Goal: Task Accomplishment & Management: Manage account settings

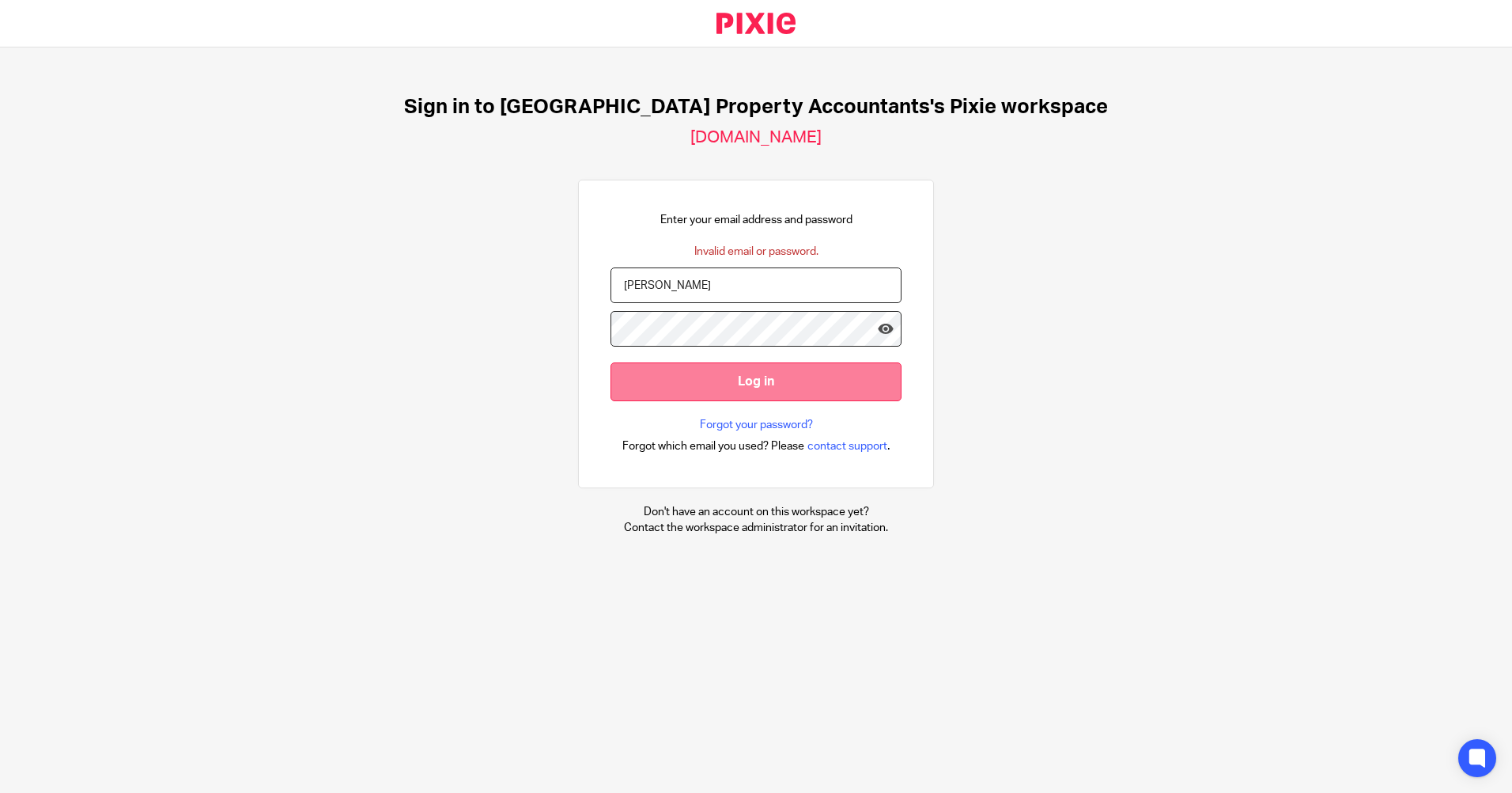
drag, startPoint x: 757, startPoint y: 391, endPoint x: 765, endPoint y: 391, distance: 8.0
click at [757, 391] on input "Log in" at bounding box center [756, 382] width 291 height 39
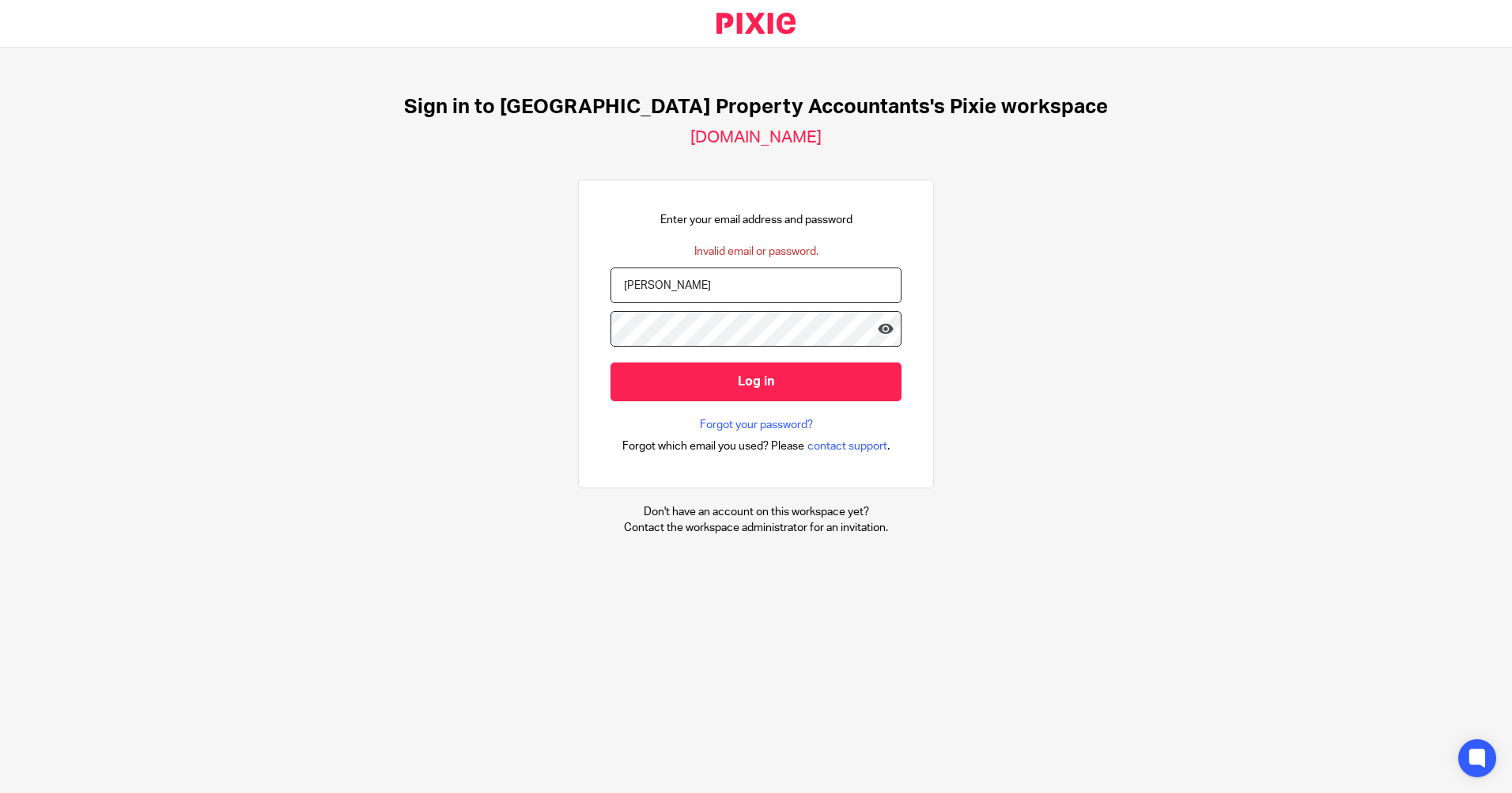
drag, startPoint x: 1049, startPoint y: 334, endPoint x: 1030, endPoint y: 332, distance: 19.1
click at [803, 333] on div "Sign in to UK Property Accountants's Pixie workspace ukpa.usepixie.net Enter yo…" at bounding box center [756, 314] width 1512 height 535
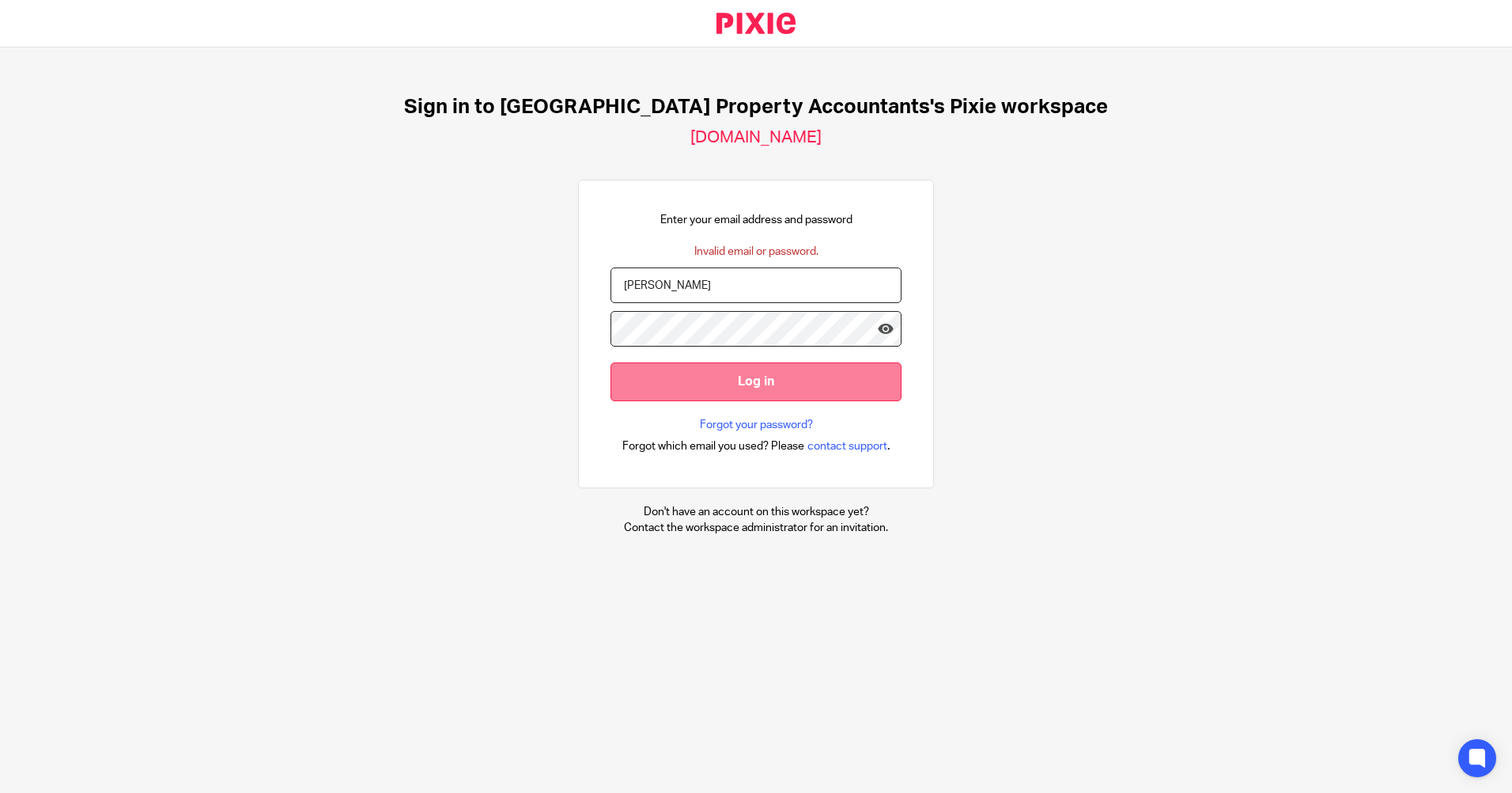
click at [693, 376] on input "Log in" at bounding box center [756, 382] width 291 height 39
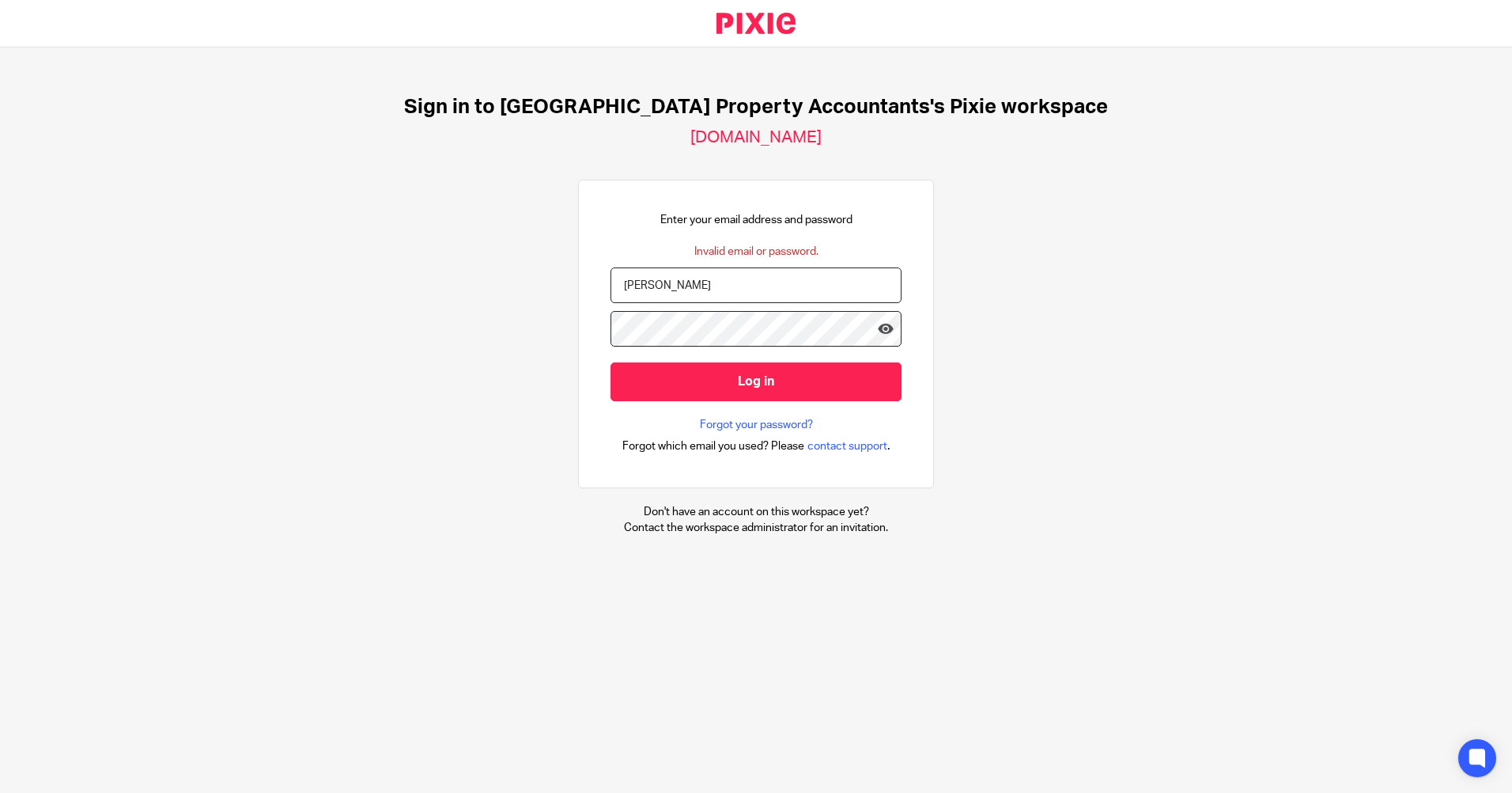
click at [665, 287] on input "[PERSON_NAME]" at bounding box center [756, 285] width 291 height 36
click at [744, 294] on input "[PERSON_NAME]" at bounding box center [756, 285] width 291 height 36
click at [550, 377] on div "Sign in to UK Property Accountants's Pixie workspace ukpa.usepixie.net Enter yo…" at bounding box center [756, 314] width 1512 height 535
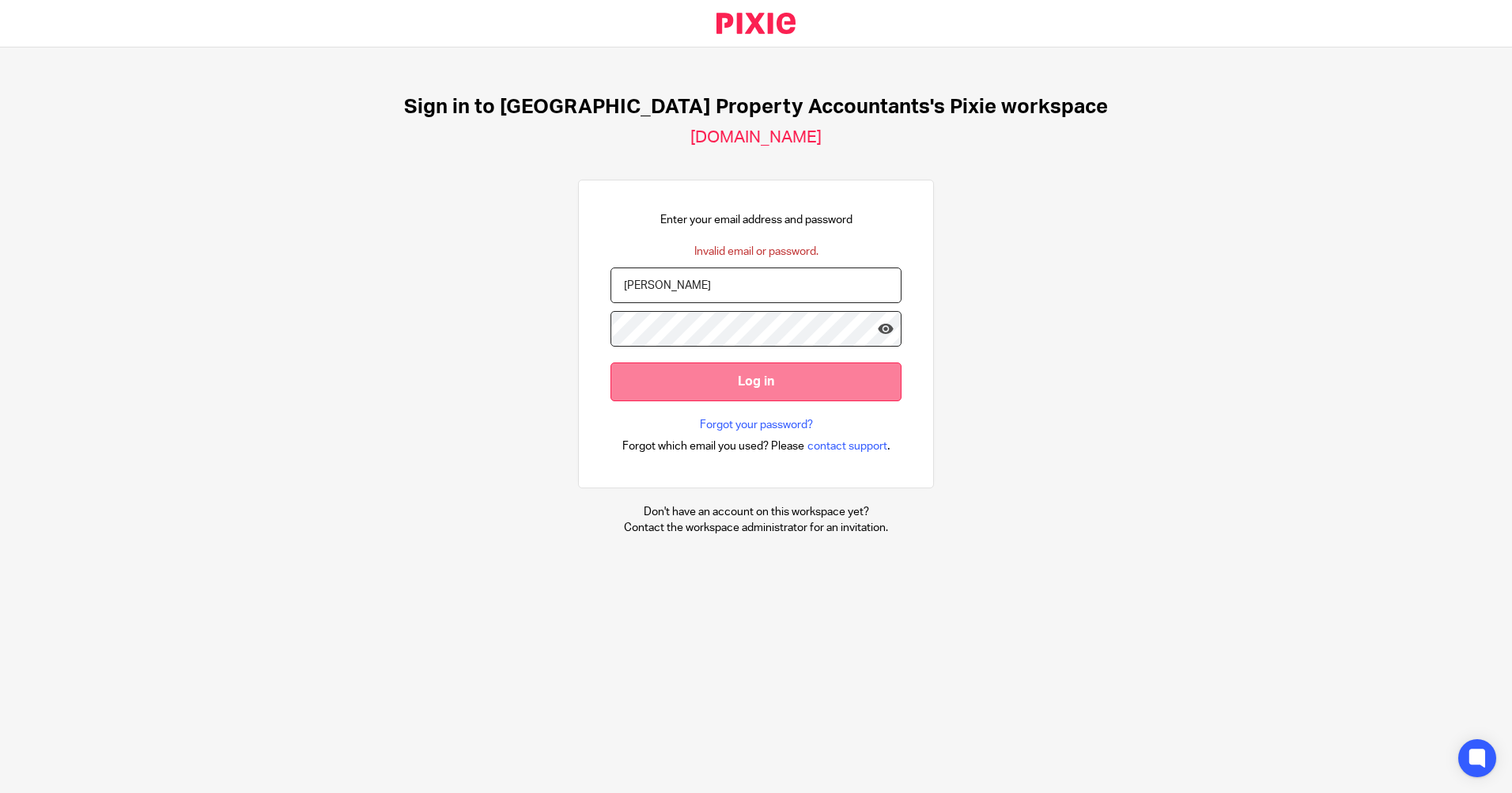
click at [715, 378] on input "Log in" at bounding box center [756, 382] width 291 height 39
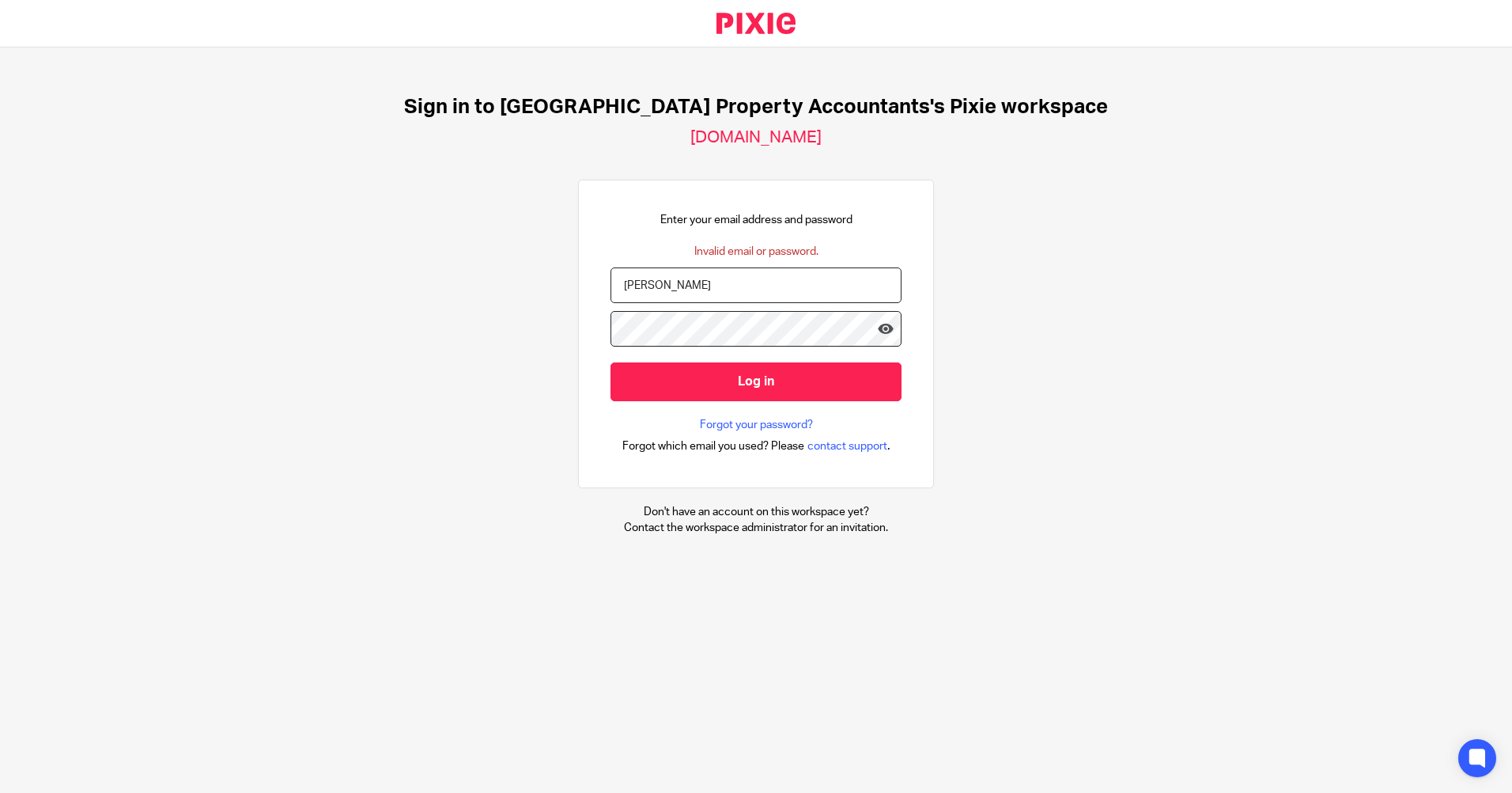
drag, startPoint x: 652, startPoint y: 287, endPoint x: 713, endPoint y: 294, distance: 61.4
click at [653, 287] on input "[PERSON_NAME]" at bounding box center [756, 285] width 291 height 36
type input "Nishant_Upadhyay"
click at [611, 362] on input "Log in" at bounding box center [756, 382] width 291 height 39
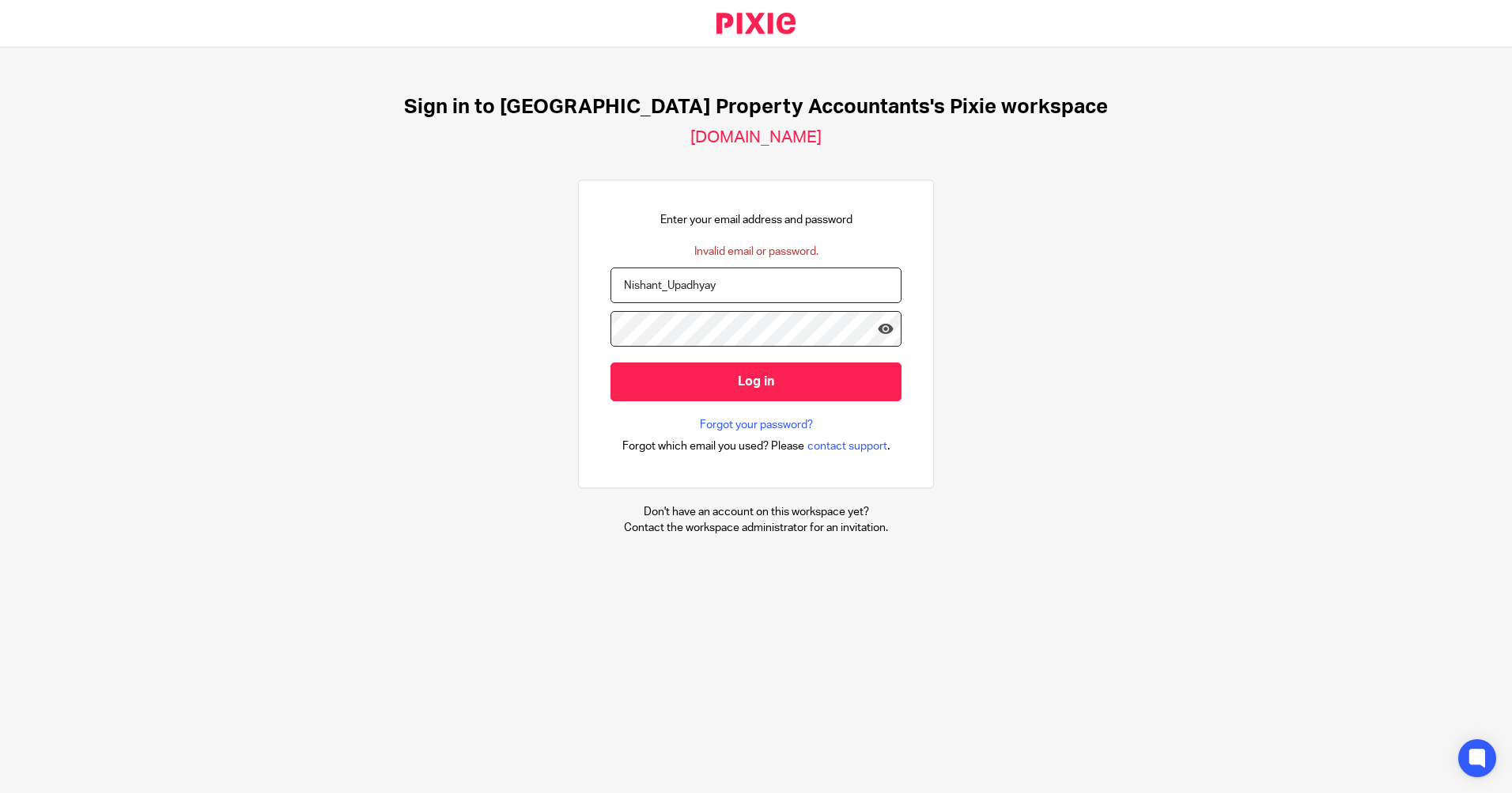
click at [803, 464] on div "Sign in to UK Property Accountants's Pixie workspace ukpa.usepixie.net Enter yo…" at bounding box center [756, 314] width 1512 height 535
click at [803, 326] on icon at bounding box center [885, 328] width 16 height 16
click at [783, 287] on input "Nishant_Upadhyay" at bounding box center [756, 285] width 291 height 36
type input "nishant@ukpa.co.uk"
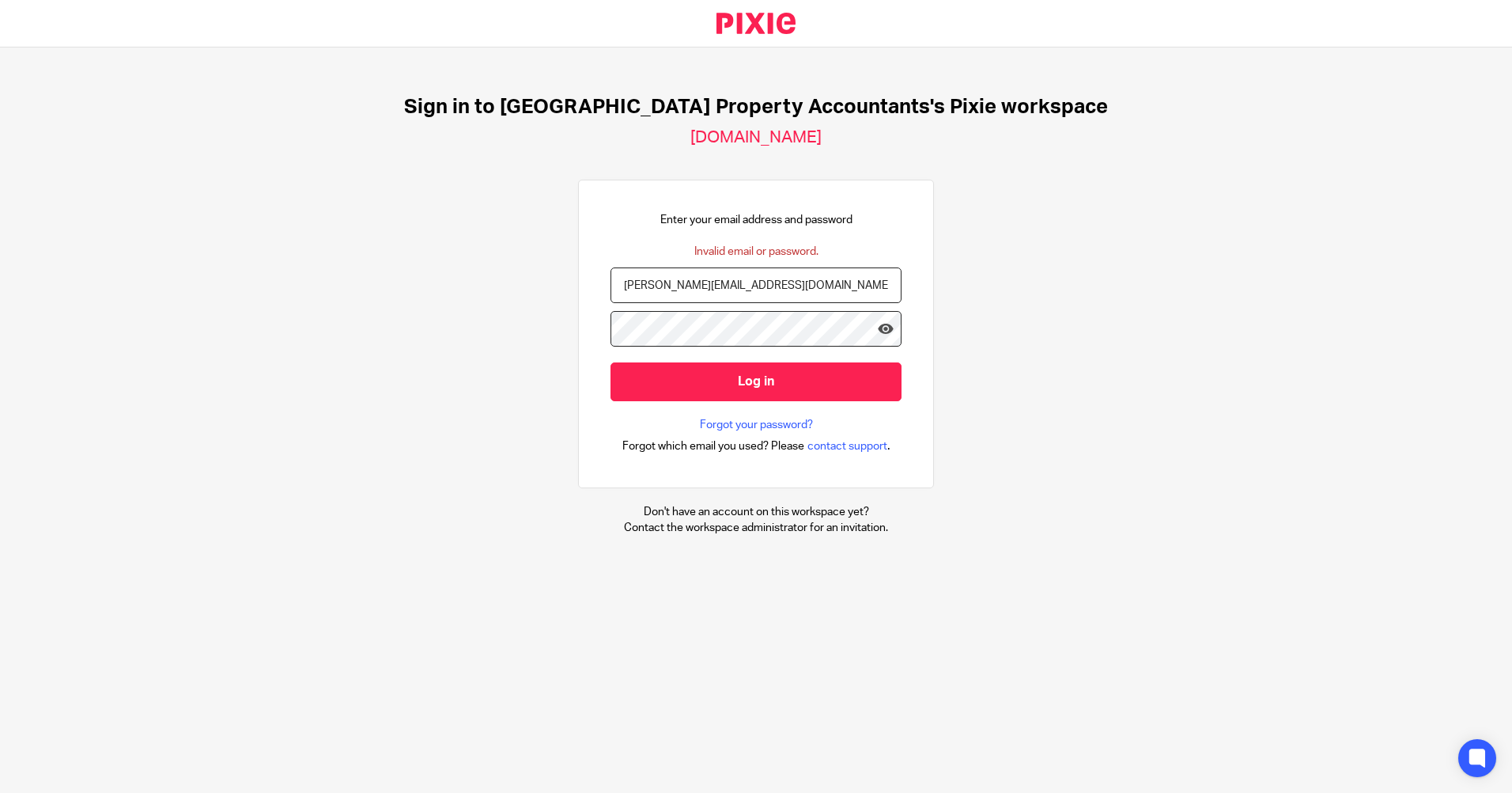
click at [803, 313] on div "Sign in to UK Property Accountants's Pixie workspace ukpa.usepixie.net Enter yo…" at bounding box center [756, 314] width 1512 height 535
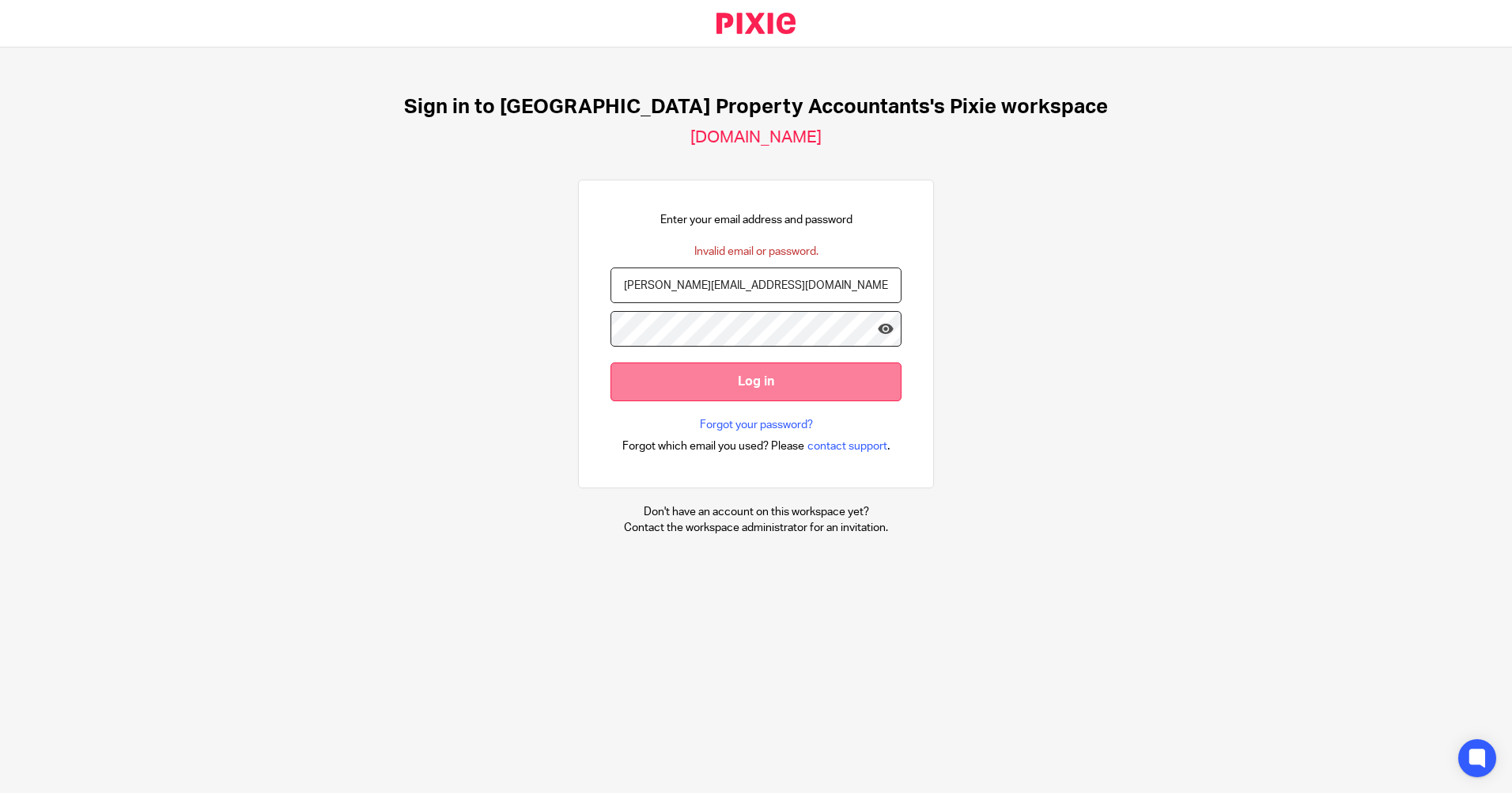
click at [803, 387] on input "Log in" at bounding box center [756, 382] width 291 height 39
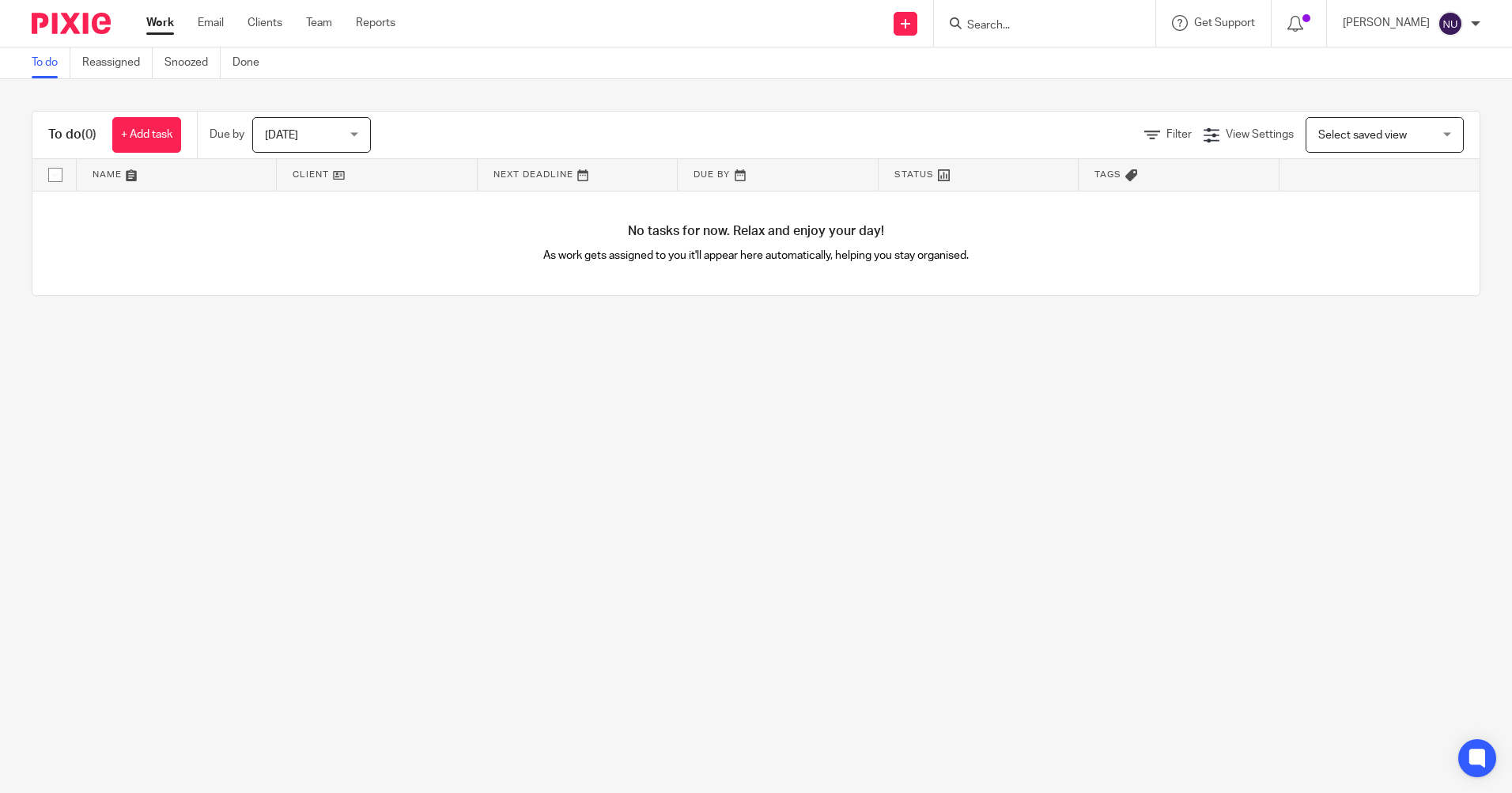
click at [283, 122] on span "Today" at bounding box center [307, 135] width 84 height 33
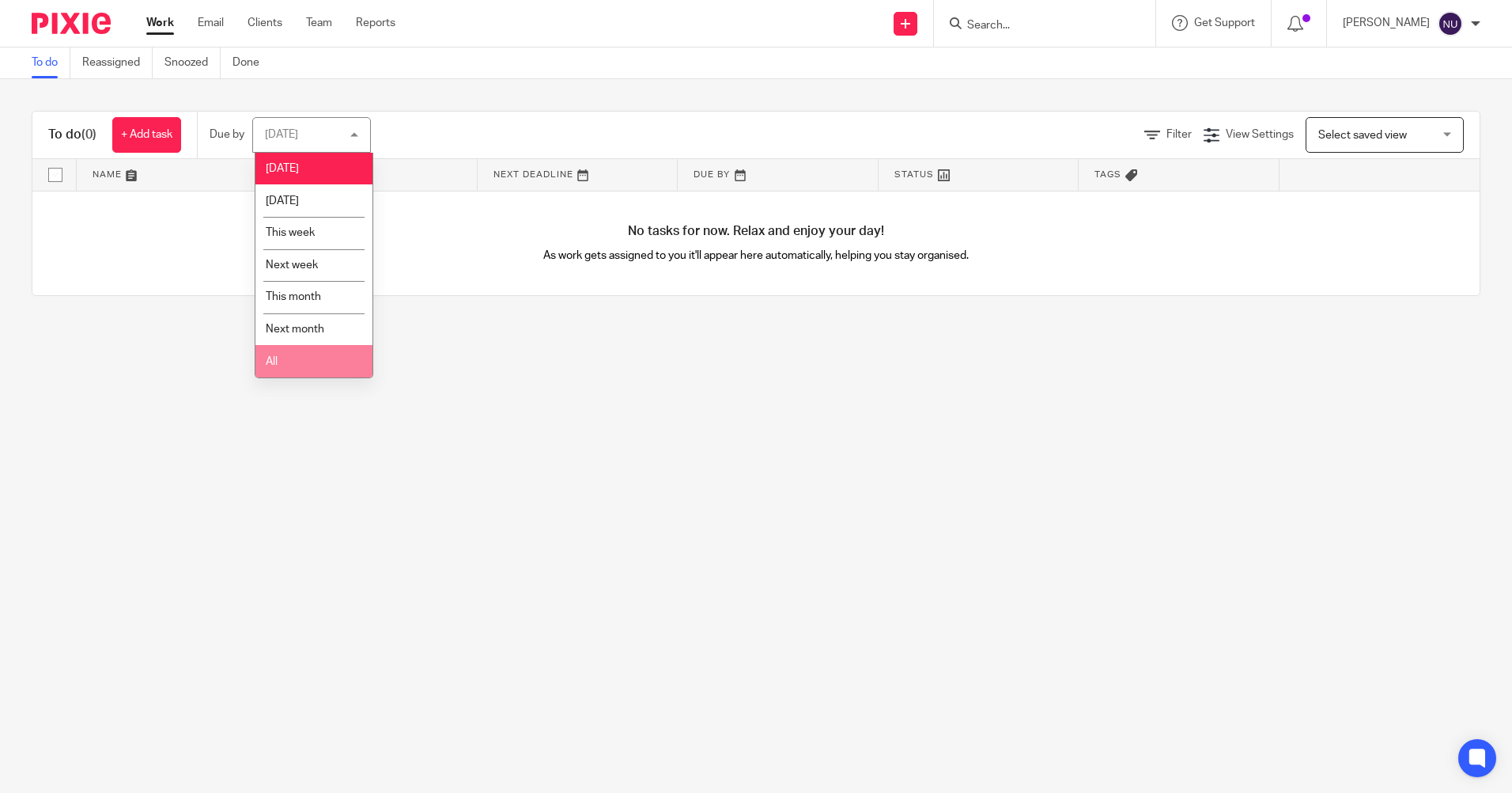
click at [295, 360] on li "All" at bounding box center [313, 360] width 117 height 32
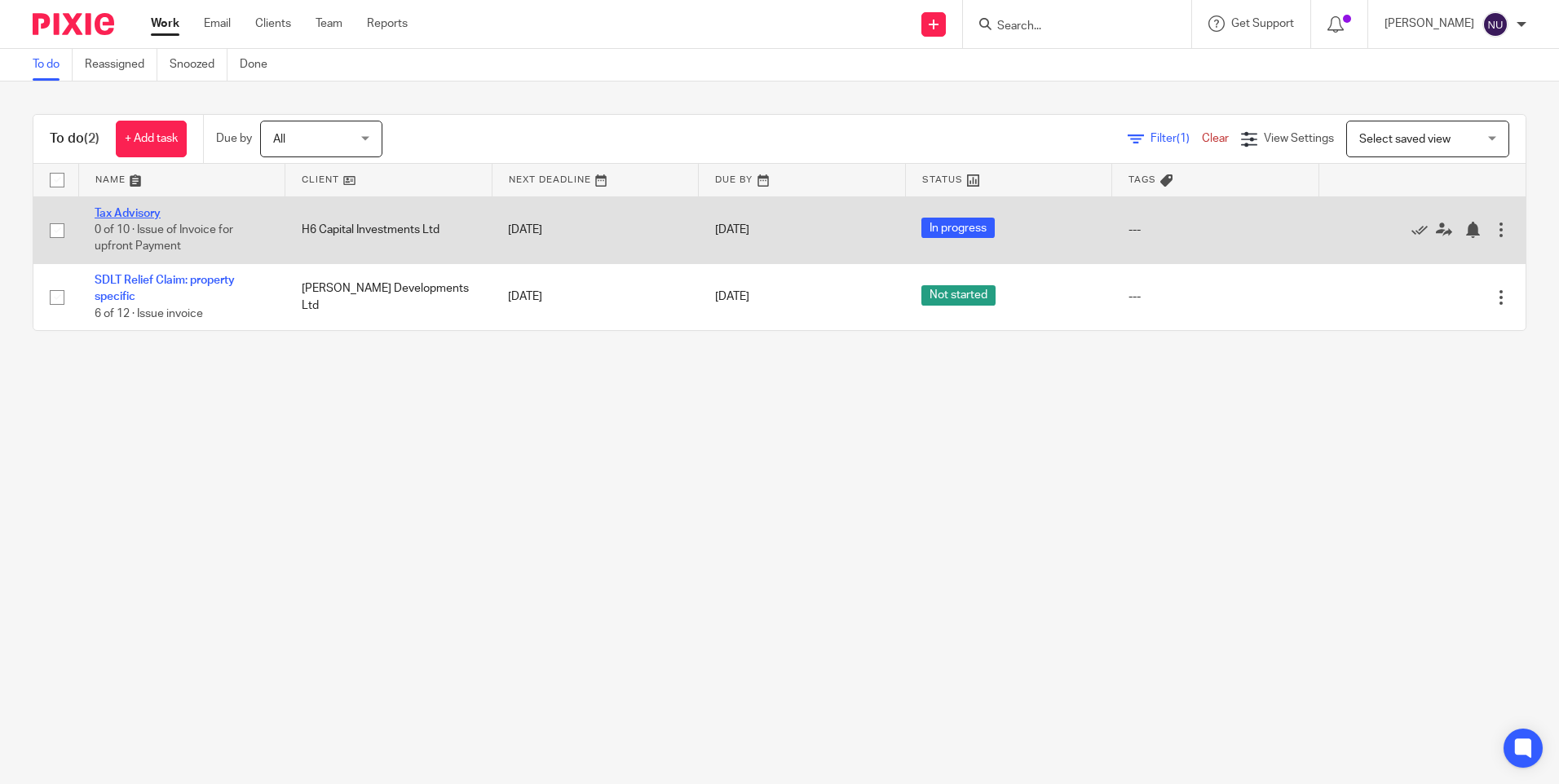
click at [150, 212] on link "Tax Advisory" at bounding box center [127, 213] width 66 height 11
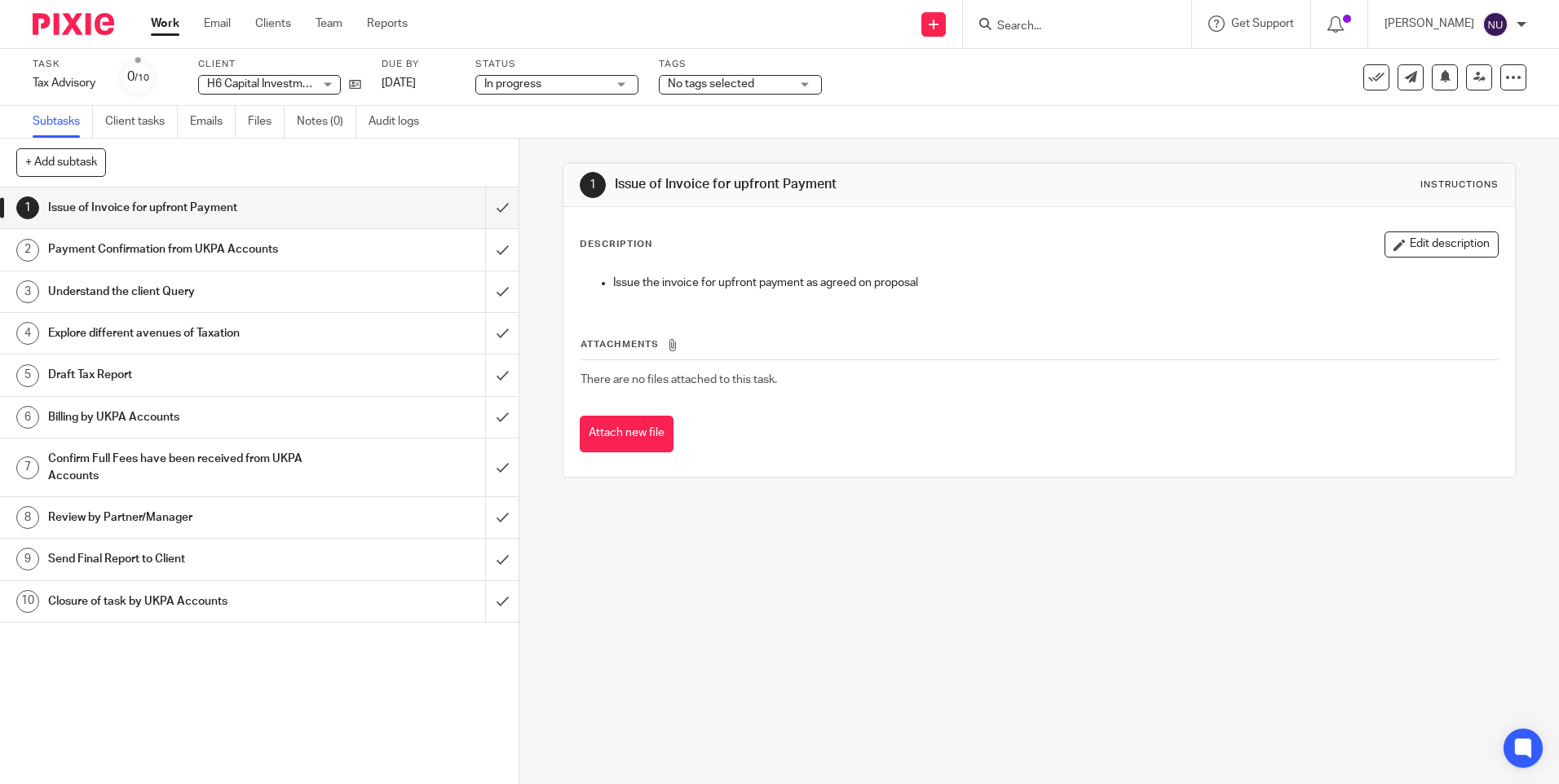
click at [1445, 33] on div "[PERSON_NAME]" at bounding box center [1455, 24] width 142 height 26
drag, startPoint x: 274, startPoint y: 82, endPoint x: 287, endPoint y: 82, distance: 13.0
click at [274, 82] on span "H6 Capital Investments Ltd" at bounding box center [275, 84] width 138 height 11
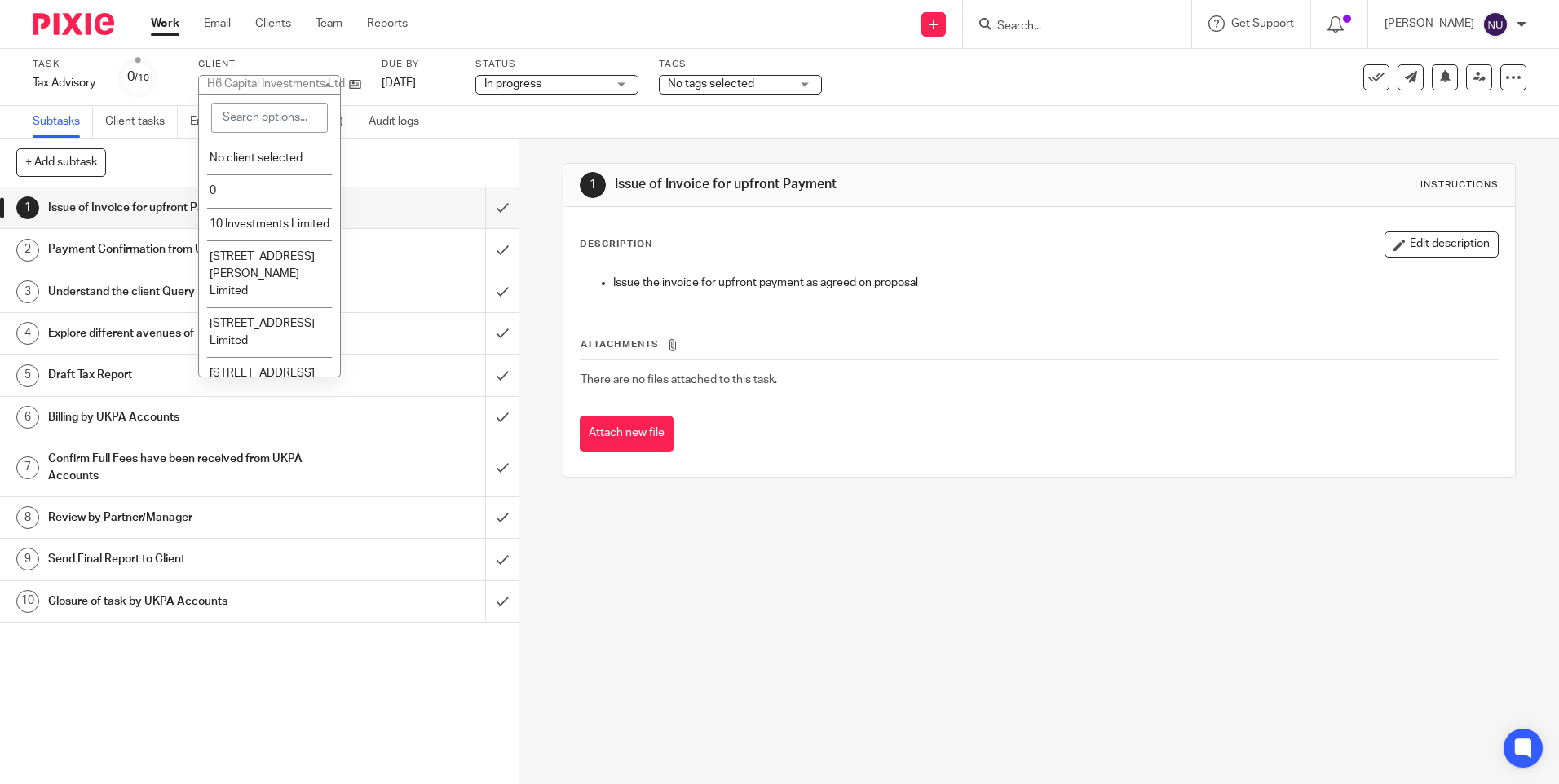
click at [287, 82] on div "H6 Capital Investments Ltd" at bounding box center [275, 84] width 138 height 11
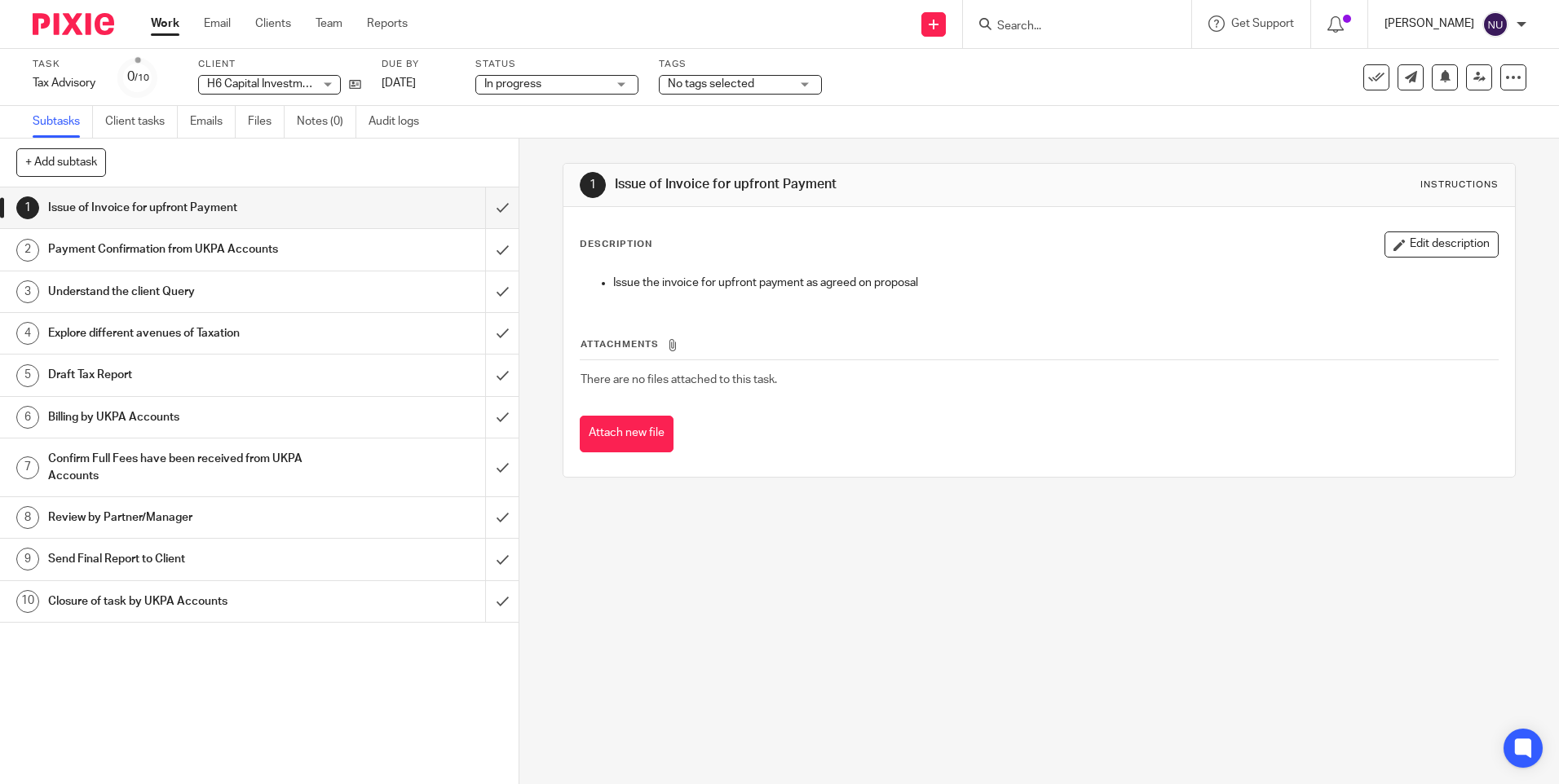
click at [1464, 29] on p "[PERSON_NAME]" at bounding box center [1429, 23] width 90 height 16
click at [336, 128] on link "Notes (0)" at bounding box center [327, 121] width 59 height 31
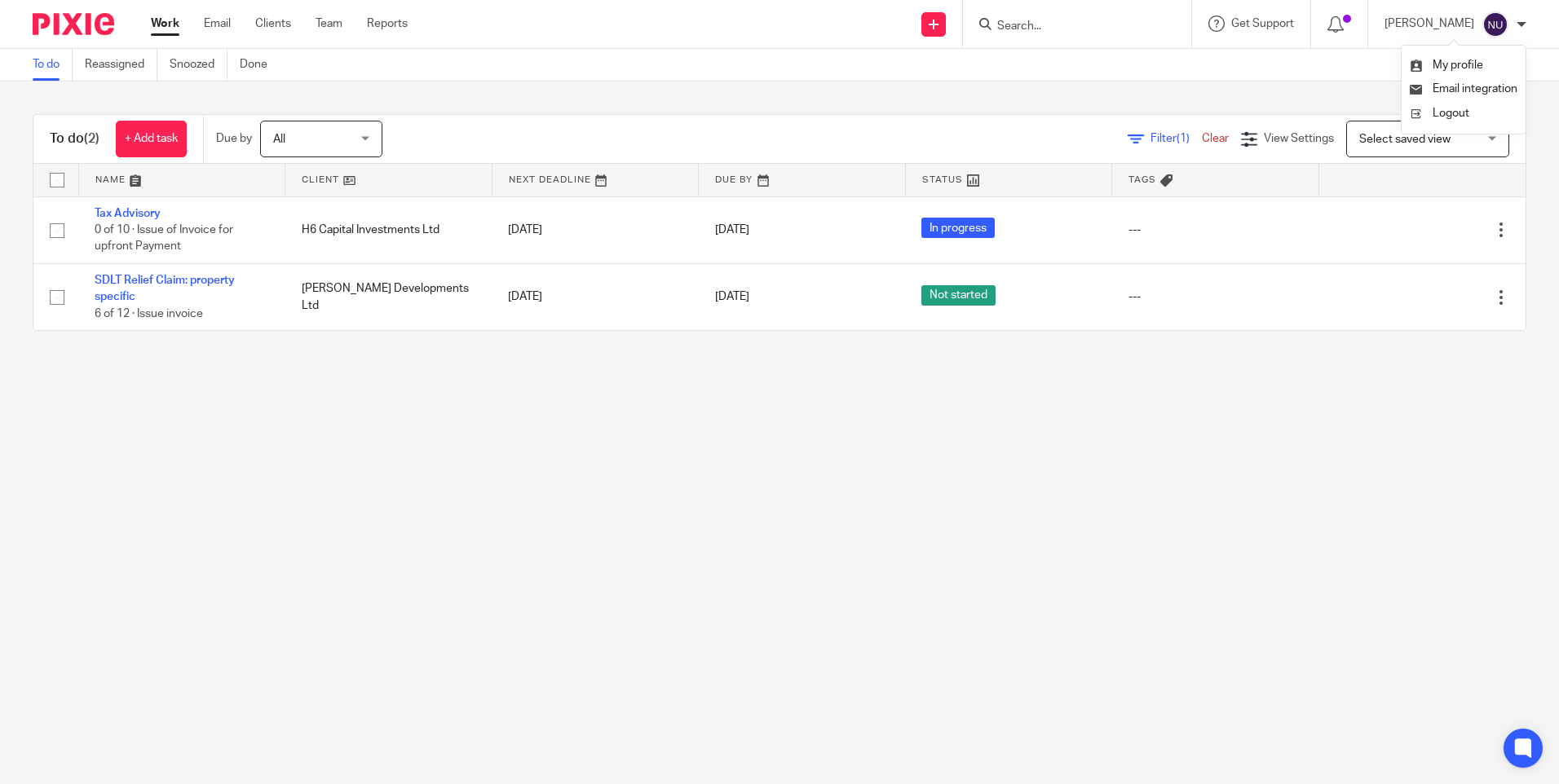
click at [1346, 145] on div "Select saved view Select saved view" at bounding box center [1427, 139] width 163 height 37
click at [1381, 144] on div "Select saved view" at bounding box center [1406, 139] width 91 height 11
click at [258, 67] on link "Done" at bounding box center [260, 64] width 40 height 31
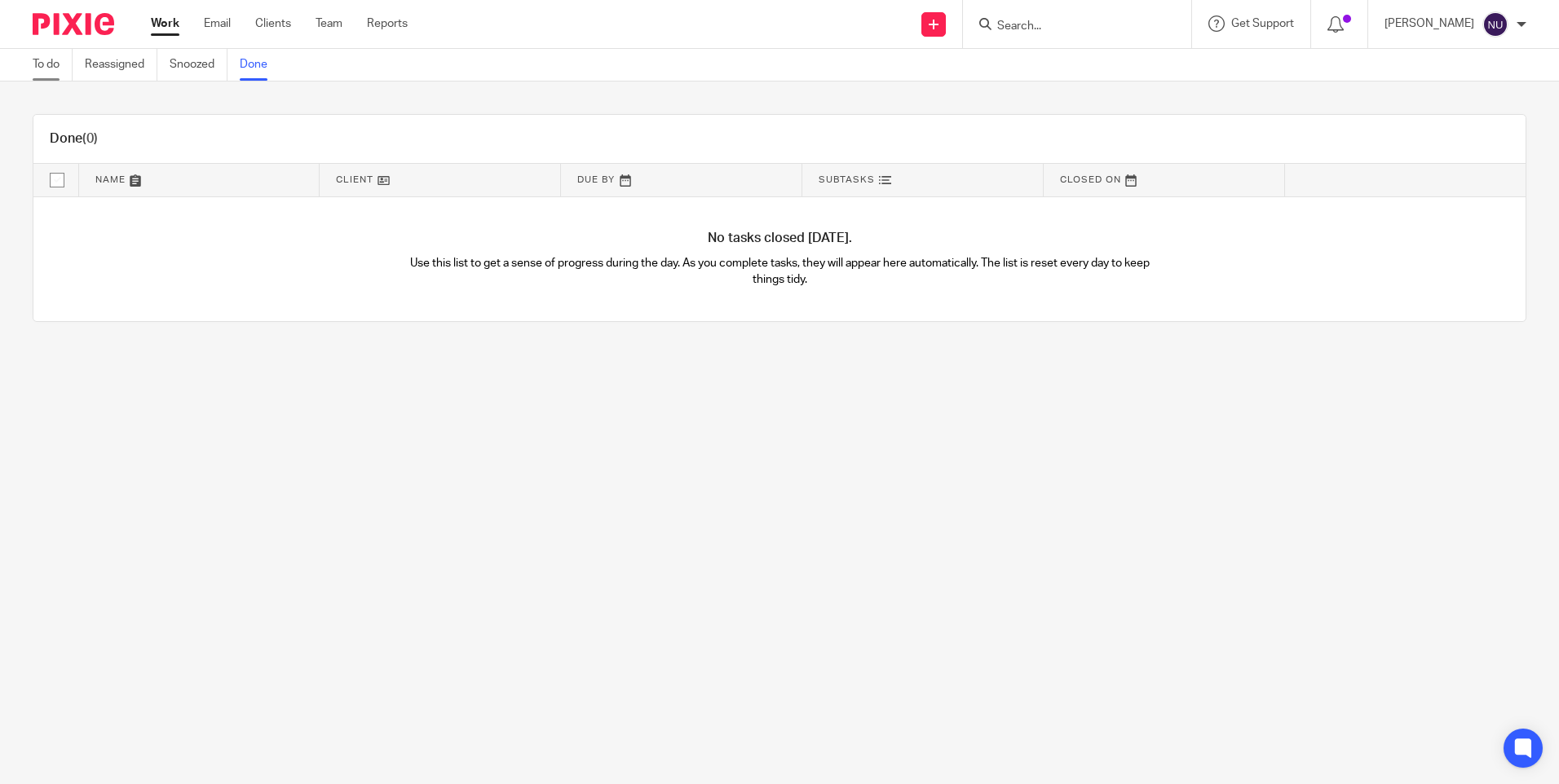
click at [43, 70] on link "To do" at bounding box center [52, 64] width 40 height 31
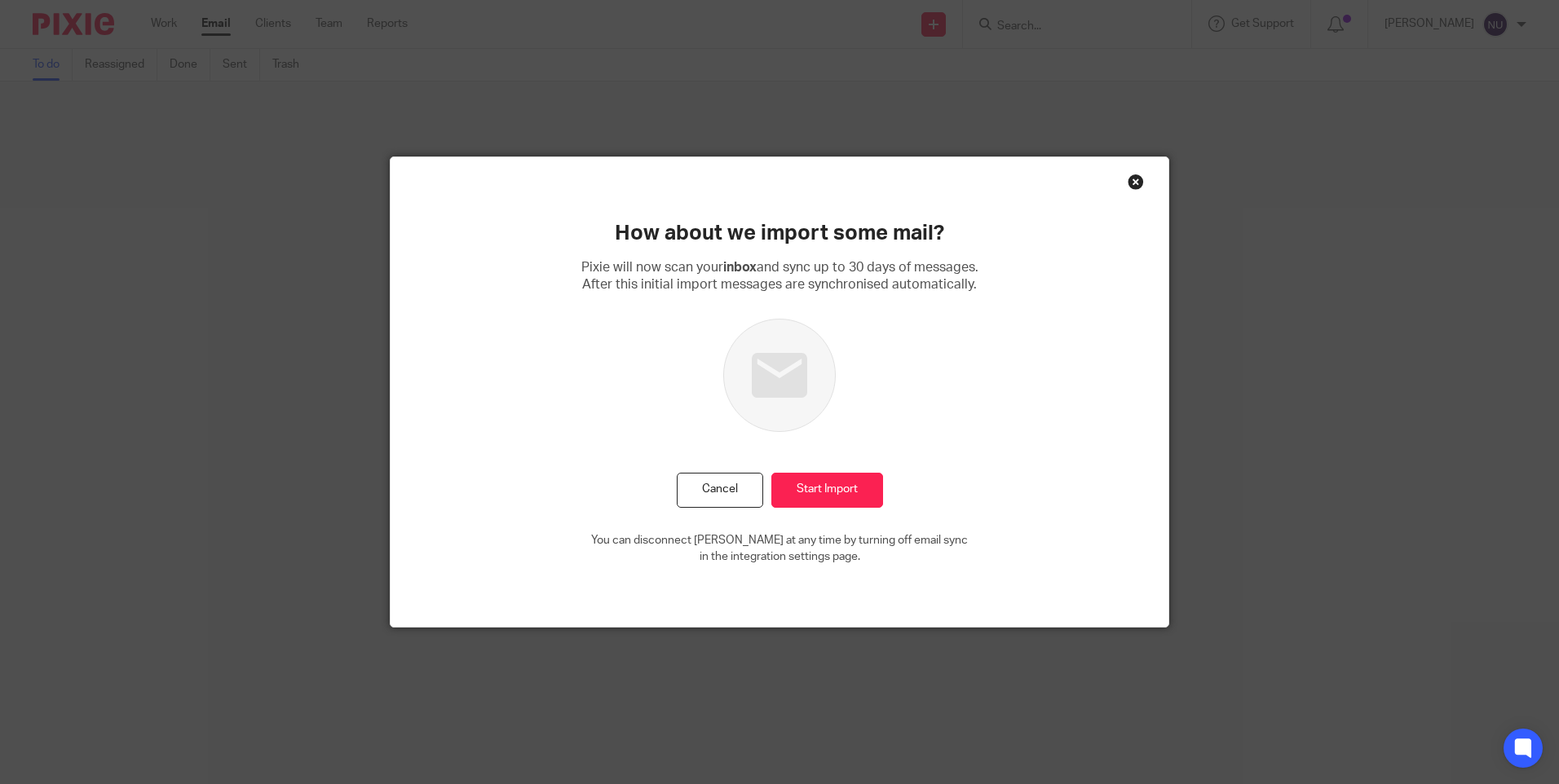
click at [1129, 179] on div "Close this dialog window" at bounding box center [1136, 181] width 16 height 16
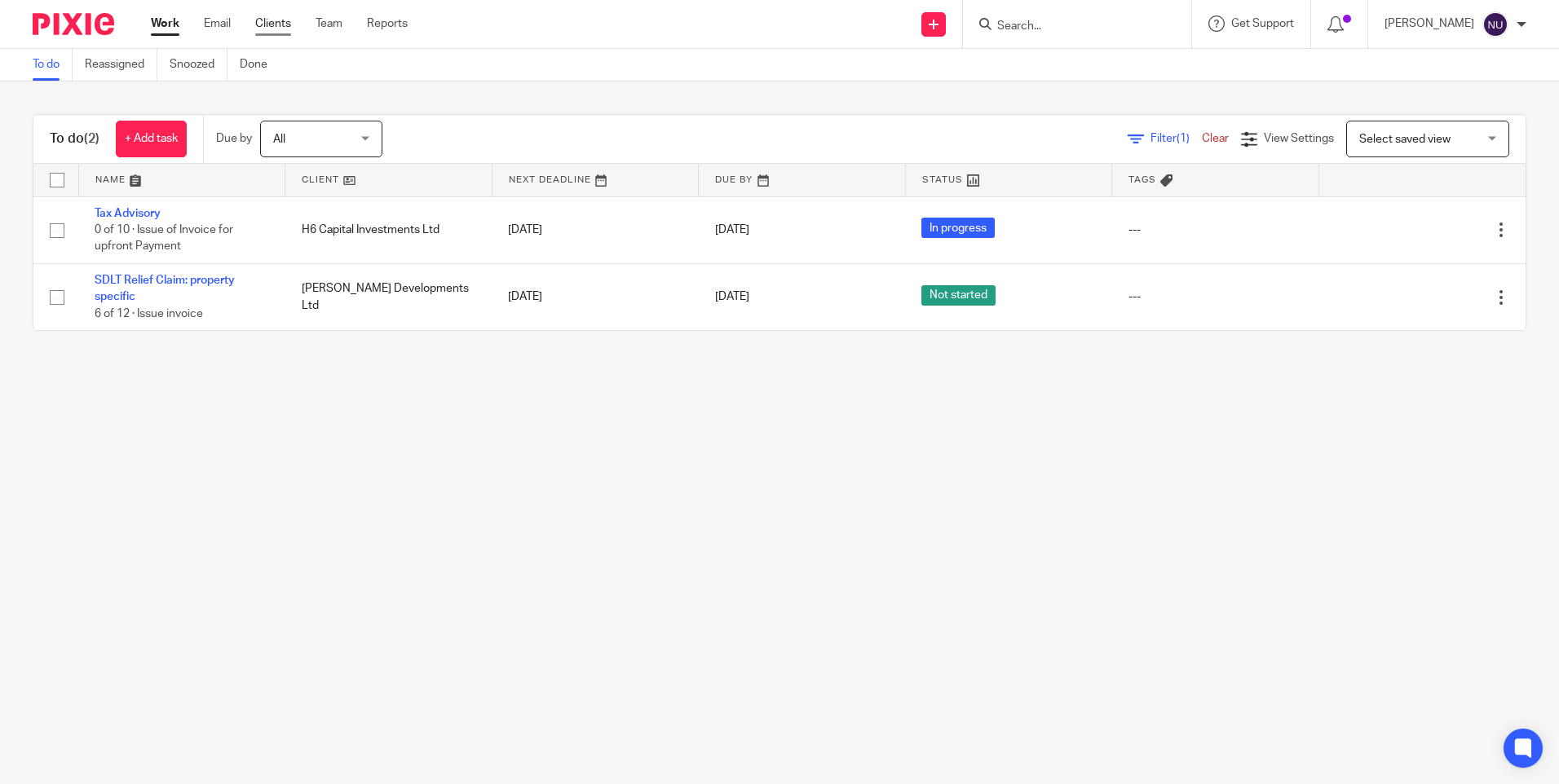
click at [263, 29] on link "Clients" at bounding box center [273, 23] width 36 height 16
click at [385, 24] on link "Reports" at bounding box center [387, 23] width 41 height 16
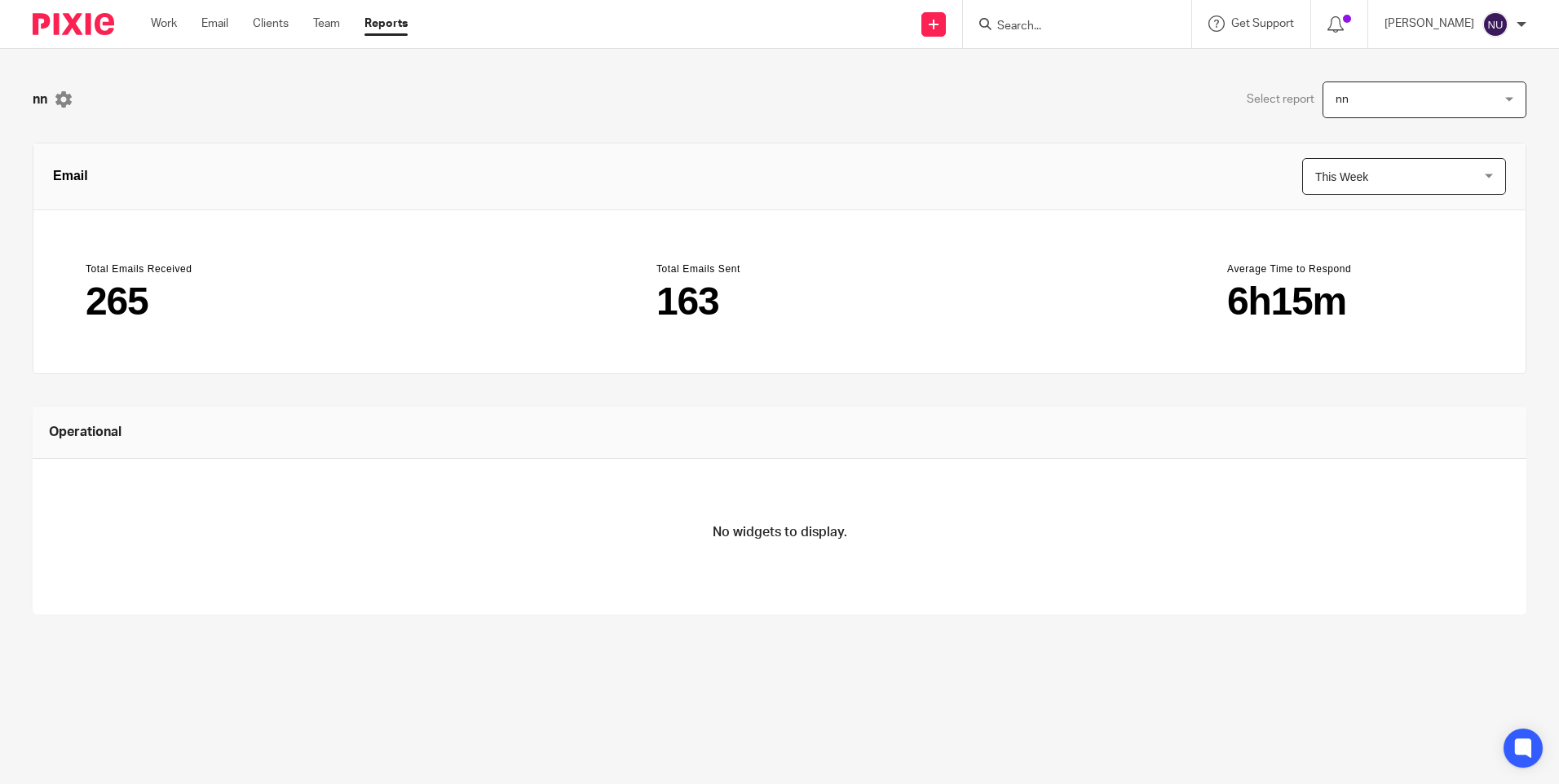
click at [1461, 91] on span "nn" at bounding box center [1411, 99] width 152 height 34
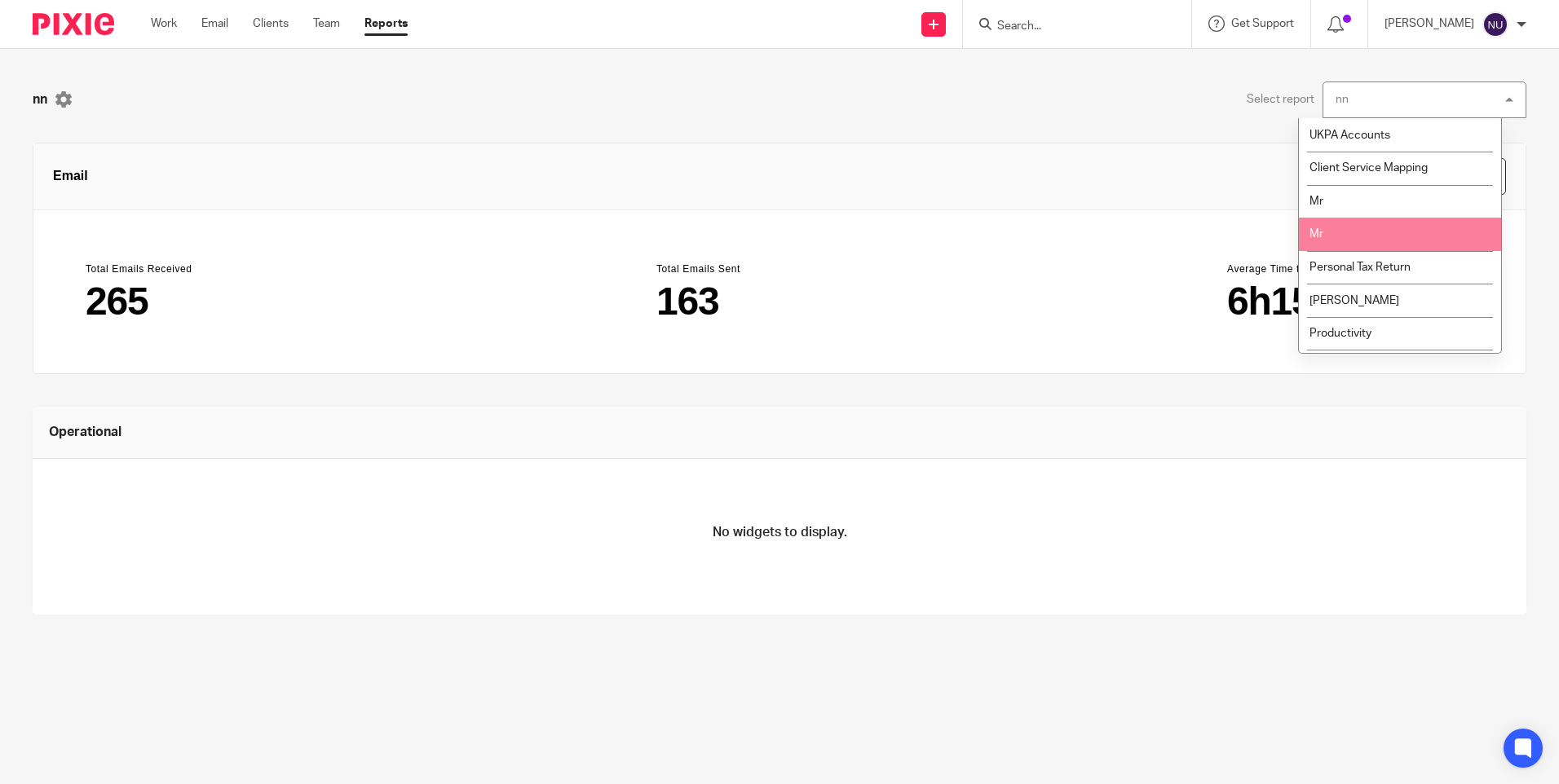
scroll to position [62, 0]
drag, startPoint x: 1105, startPoint y: 159, endPoint x: 1116, endPoint y: 152, distance: 13.0
click at [1106, 157] on header "Email This Week This Week This Week This Month This Year this_week" at bounding box center [780, 177] width 1492 height 67
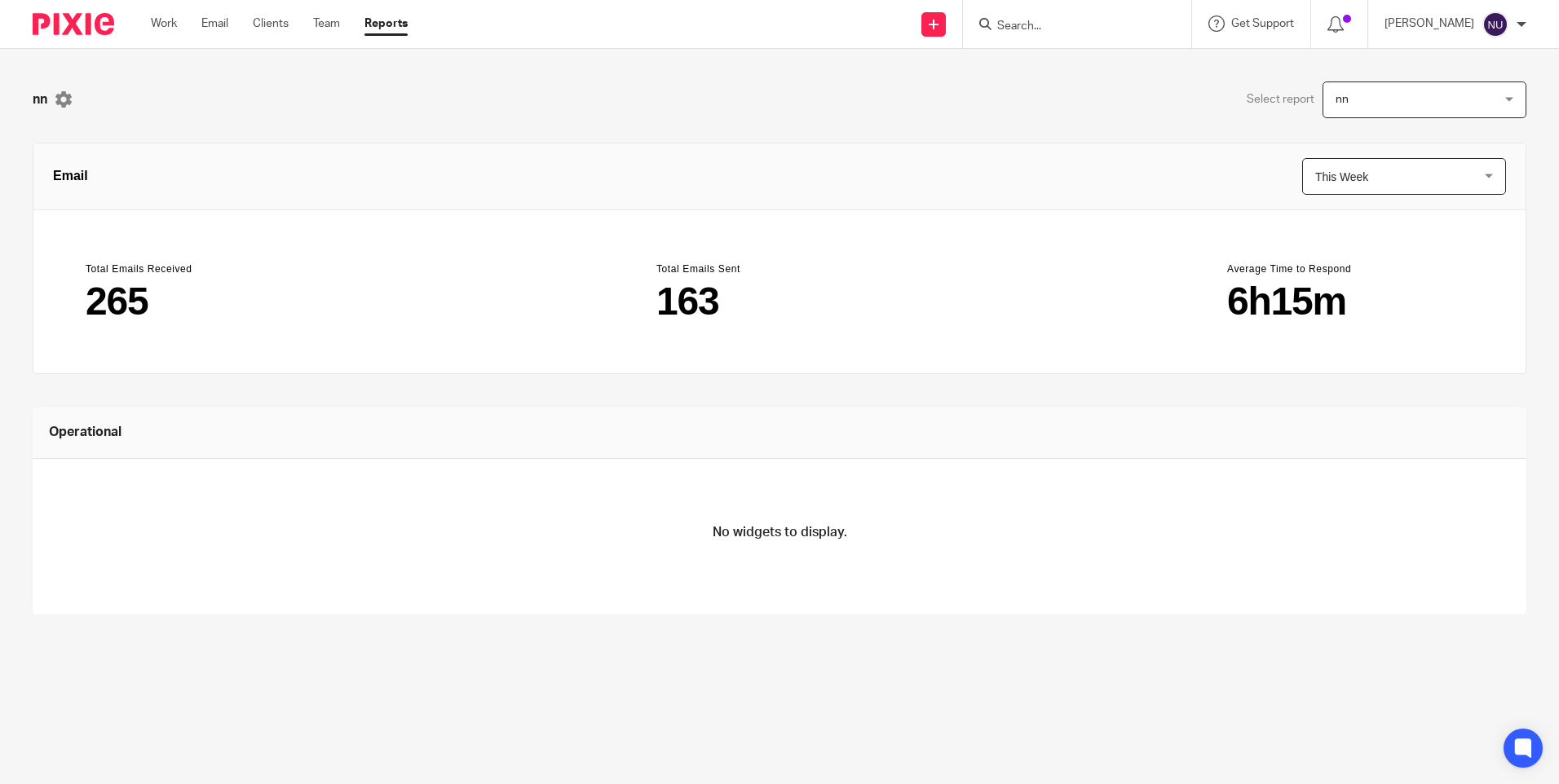
click at [1375, 177] on span "This Week" at bounding box center [1391, 176] width 152 height 35
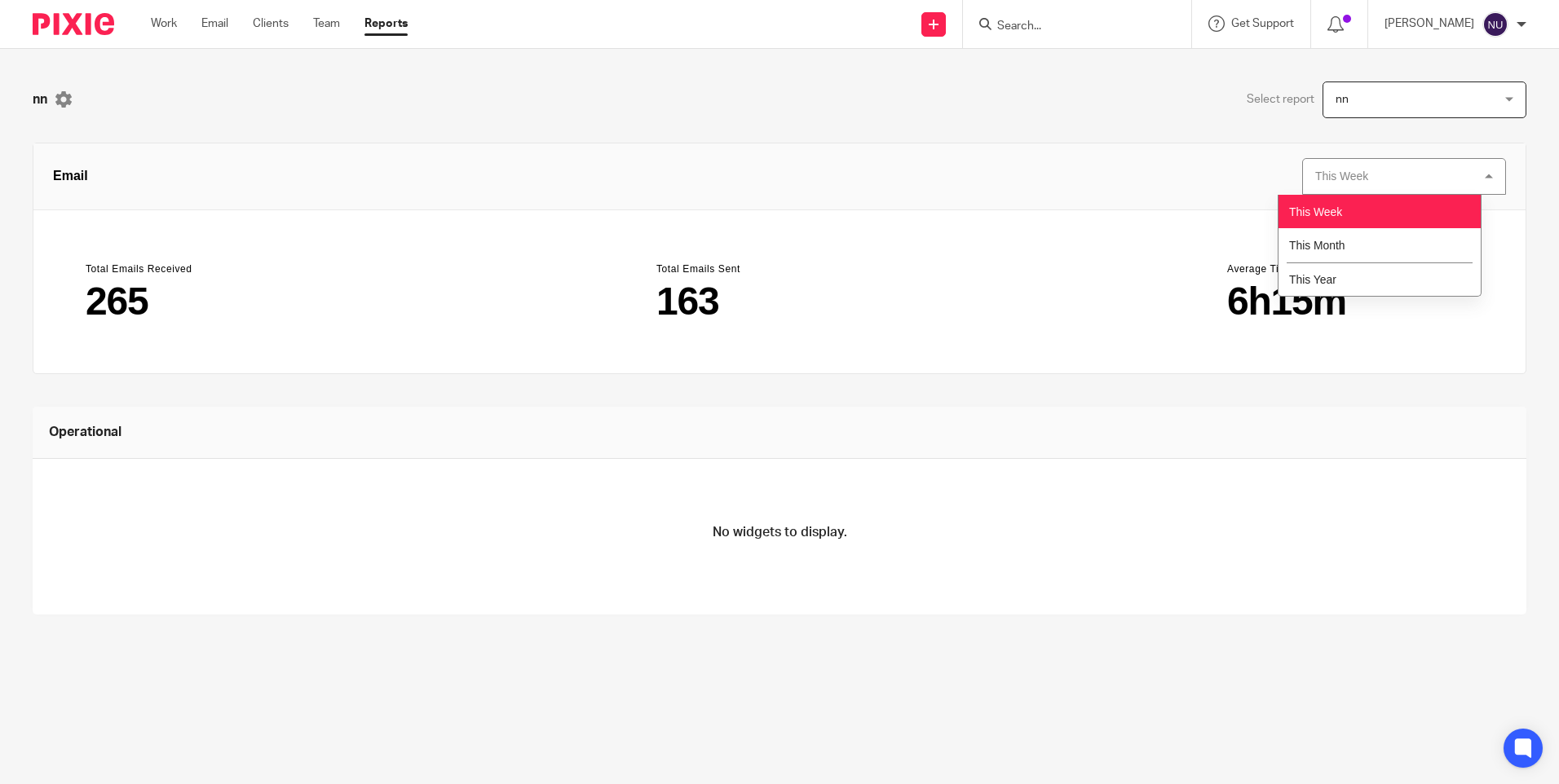
click at [1375, 177] on div "This Week This Week" at bounding box center [1405, 176] width 204 height 37
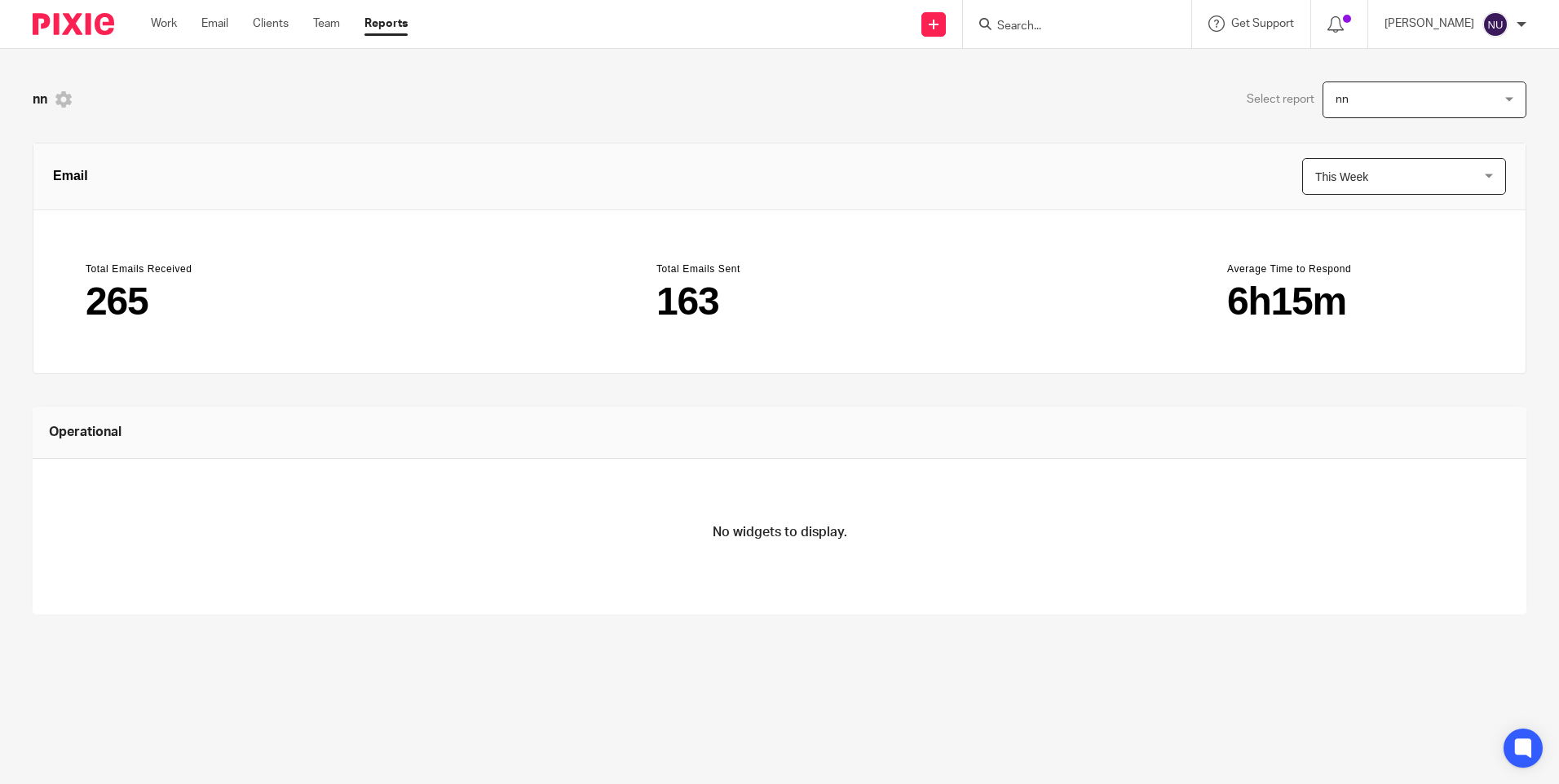
click at [67, 105] on icon at bounding box center [63, 99] width 16 height 16
click at [68, 105] on icon at bounding box center [63, 99] width 16 height 16
drag, startPoint x: 81, startPoint y: 10, endPoint x: 155, endPoint y: 40, distance: 79.8
click at [82, 10] on div at bounding box center [67, 24] width 134 height 48
click at [33, 26] on img at bounding box center [73, 24] width 82 height 22
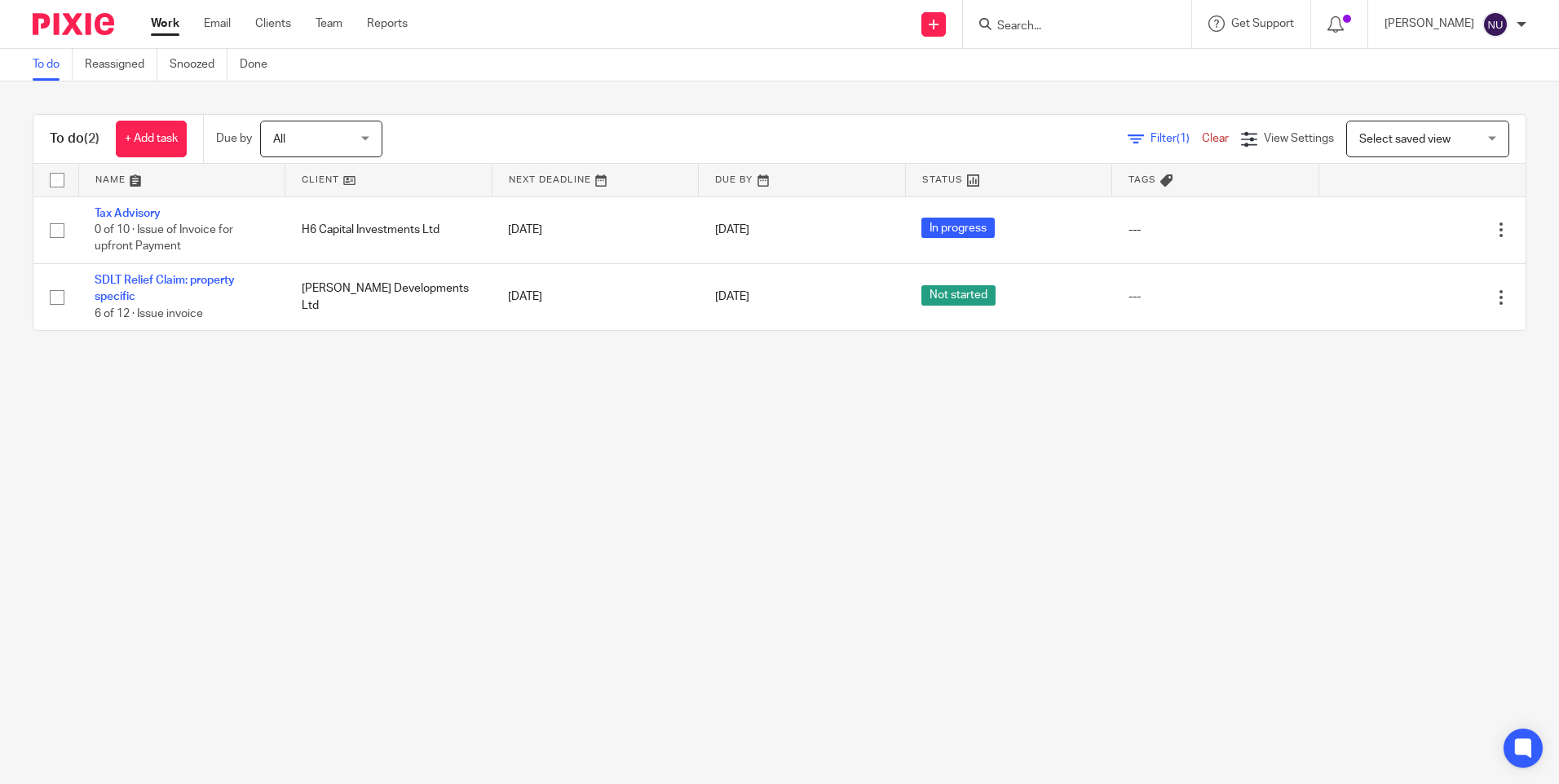
click at [1435, 139] on span "Select saved view" at bounding box center [1419, 139] width 119 height 34
click at [1436, 138] on div "Select saved view Select saved view" at bounding box center [1427, 139] width 163 height 37
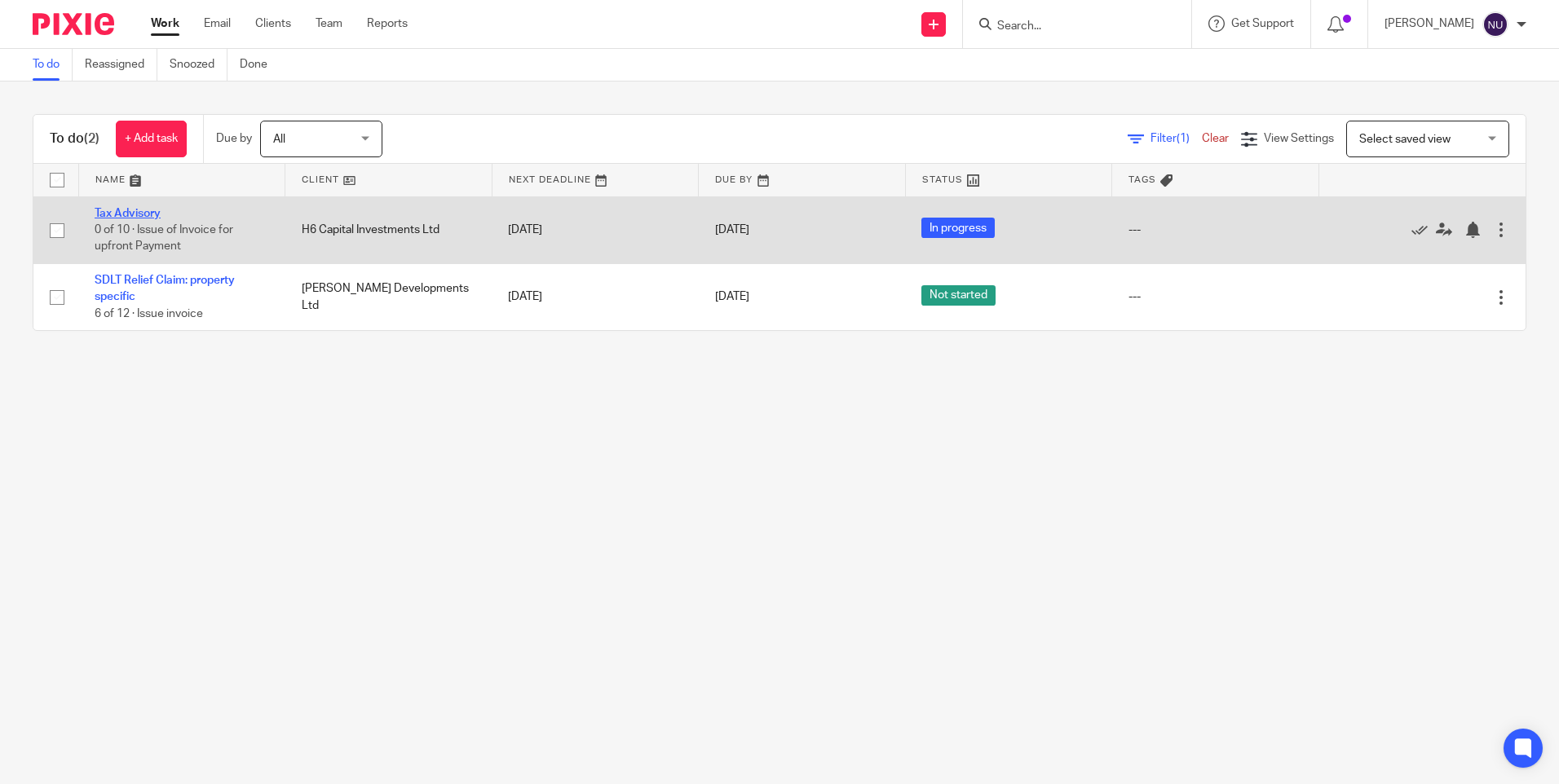
click at [116, 213] on link "Tax Advisory" at bounding box center [127, 213] width 66 height 11
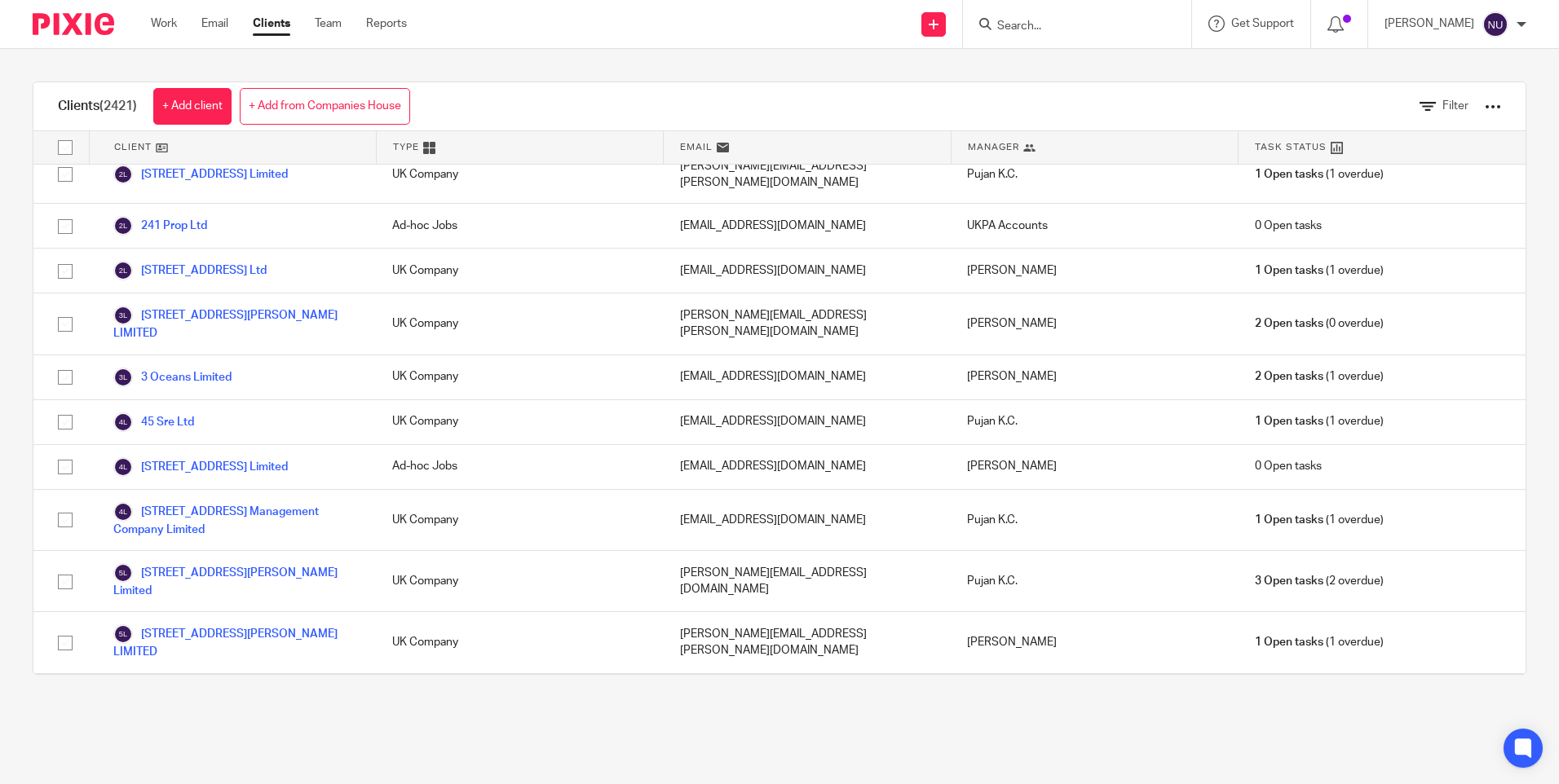
scroll to position [23317, 0]
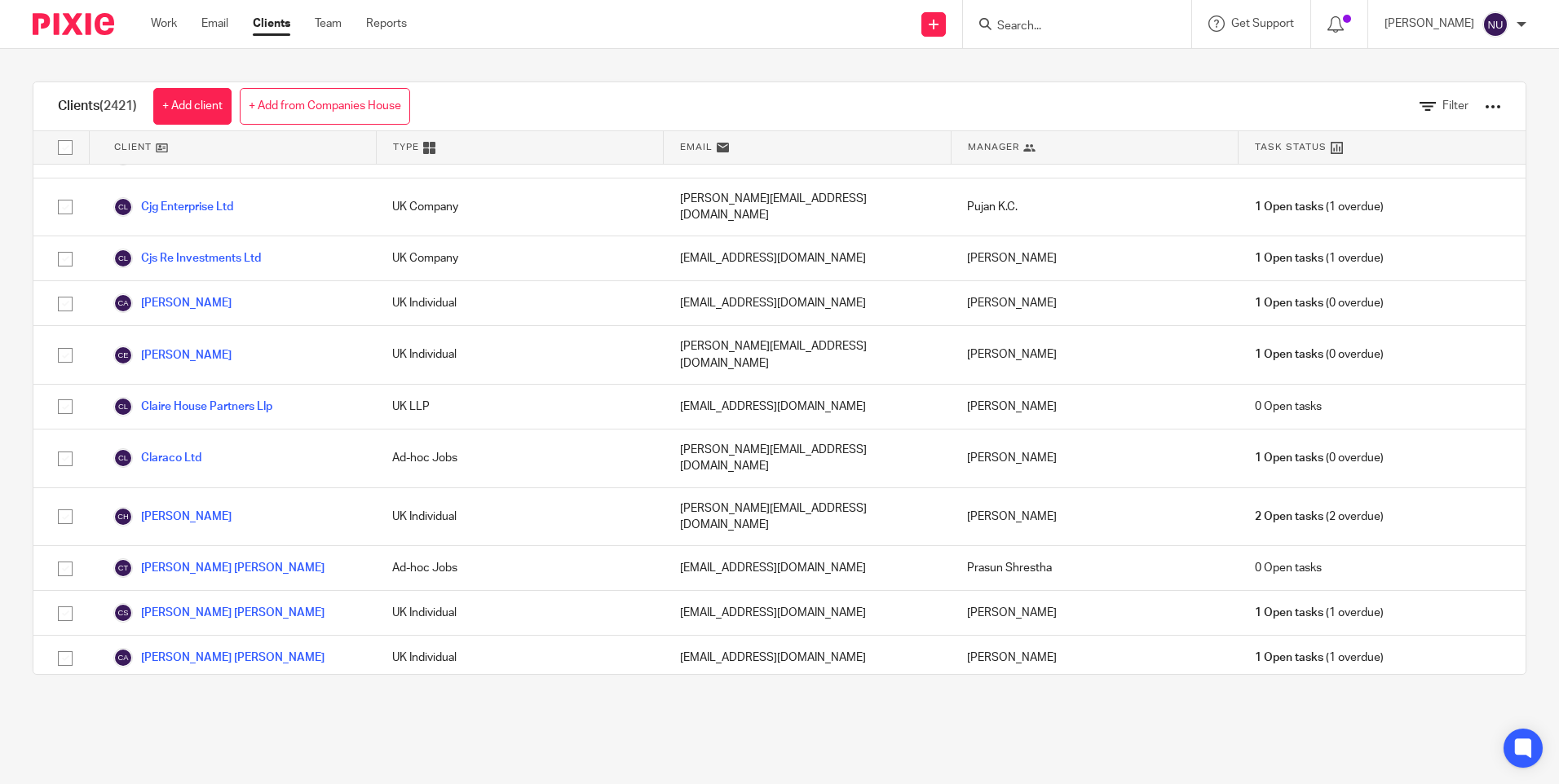
drag, startPoint x: 274, startPoint y: 512, endPoint x: 471, endPoint y: 528, distance: 197.6
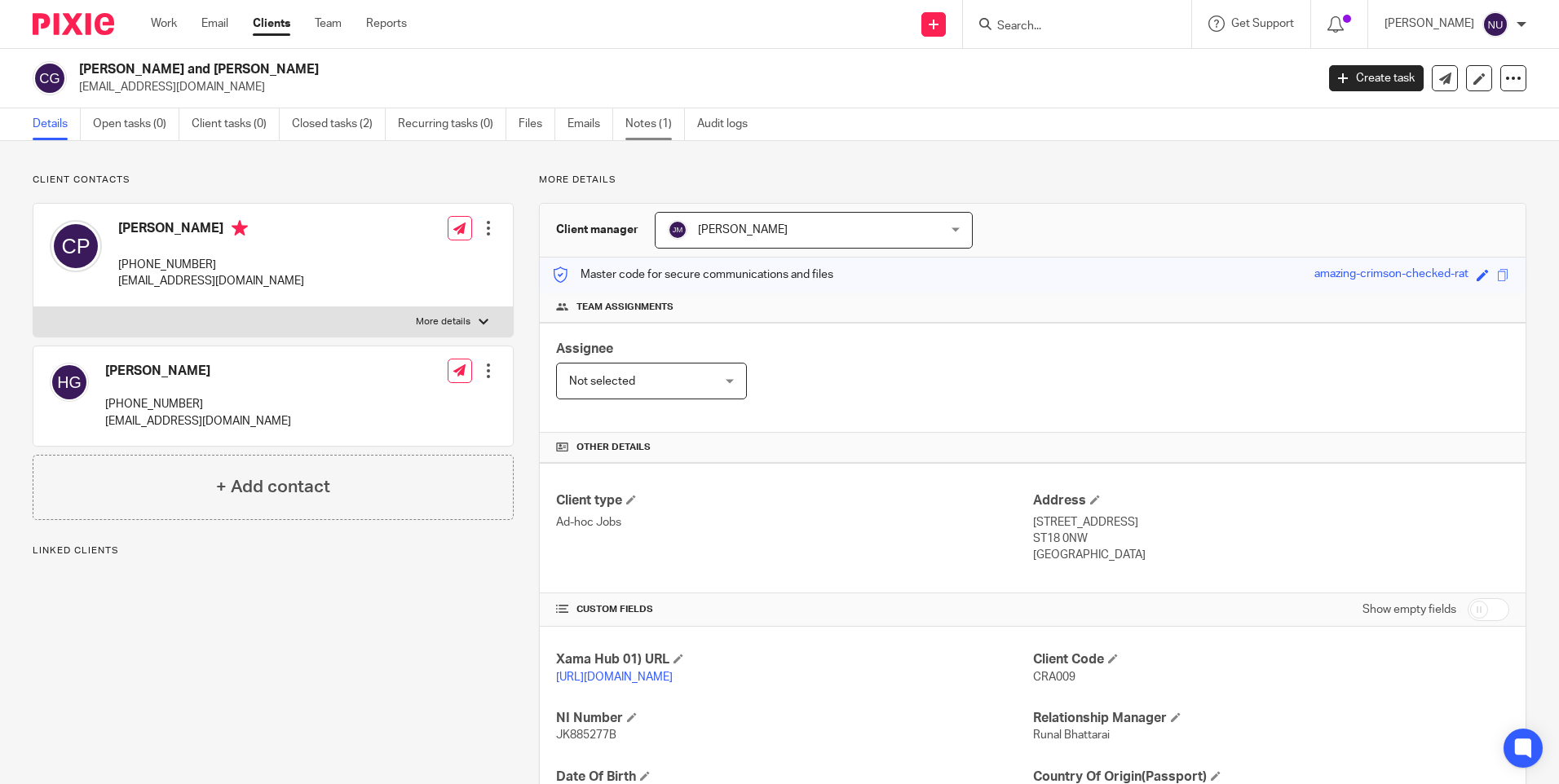
click at [657, 123] on link "Notes (1)" at bounding box center [655, 124] width 59 height 31
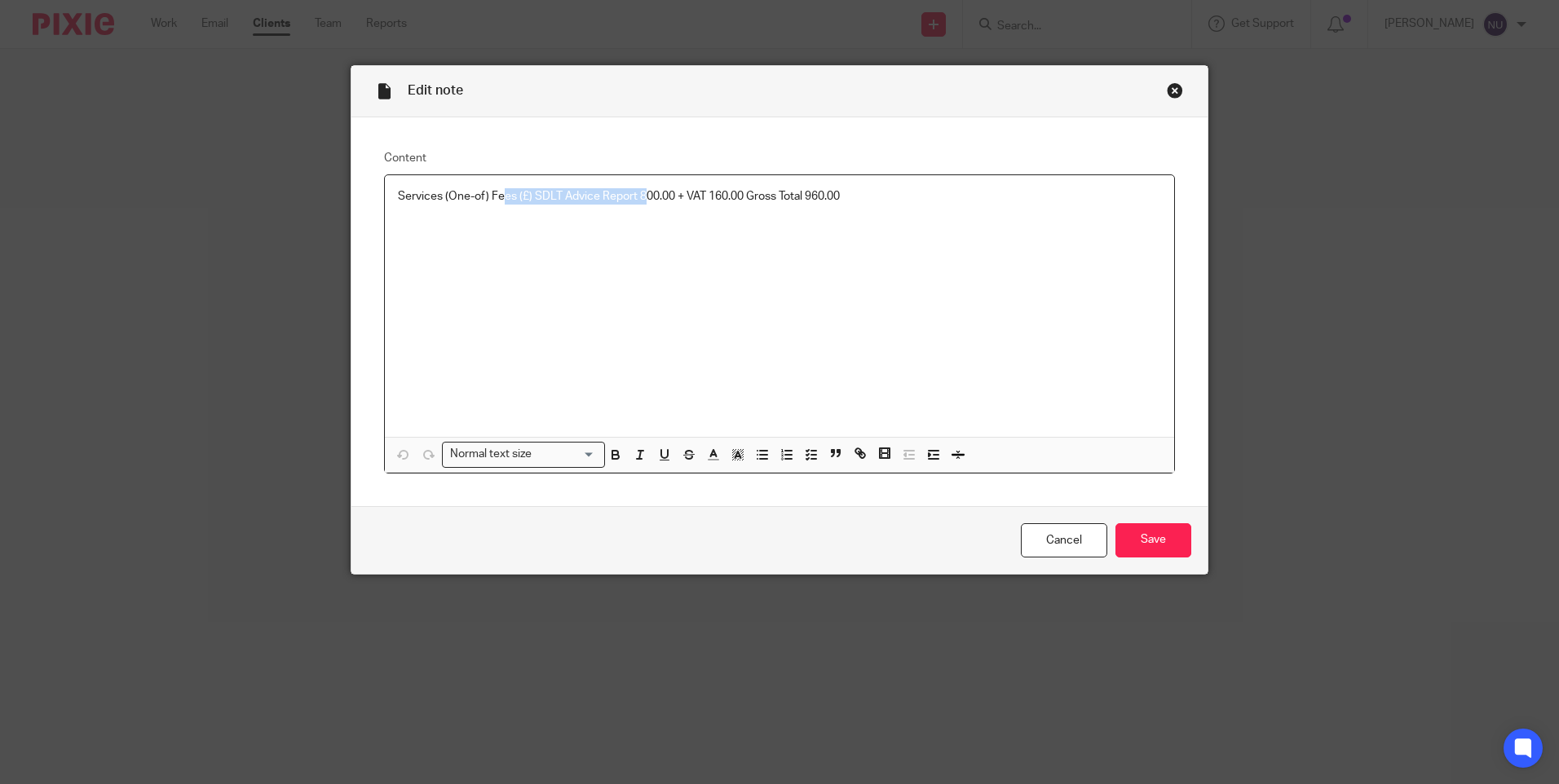
drag, startPoint x: 498, startPoint y: 198, endPoint x: 640, endPoint y: 196, distance: 142.0
click at [640, 196] on p "Services (One-of) Fees (£) SDLT Advice Report 800.00 + VAT 160.00 Gross Total 9…" at bounding box center [780, 196] width 763 height 16
click at [842, 204] on p "Services (One-of) Fees (£) SDLT Advice Report 800.00 + VAT 160.00 Gross Total 9…" at bounding box center [780, 196] width 763 height 16
drag, startPoint x: 895, startPoint y: 208, endPoint x: 309, endPoint y: 189, distance: 586.3
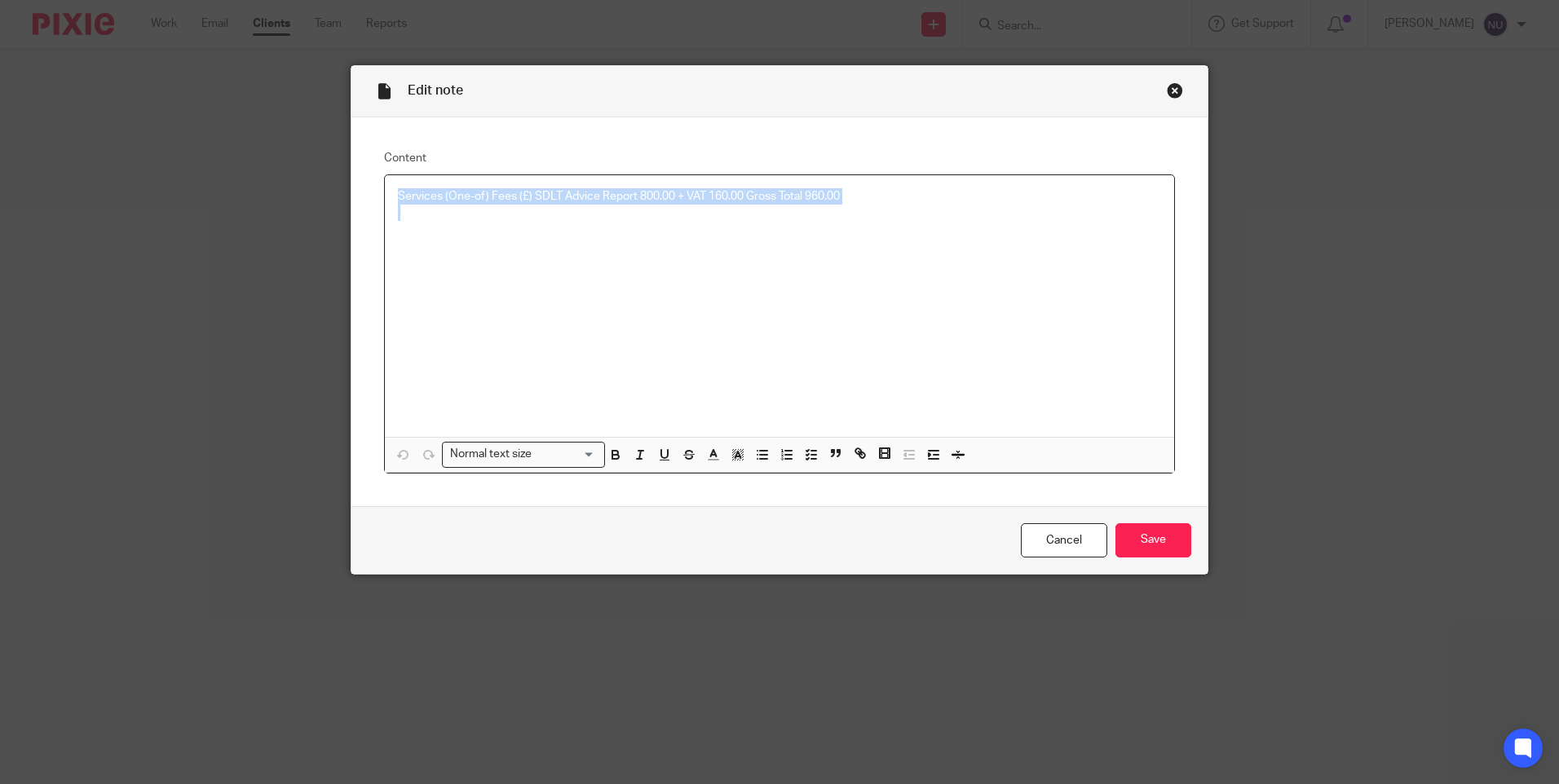
click at [309, 189] on div "Edit note Content Services (One-of) Fees (£) SDLT Advice Report 800.00 + VAT 16…" at bounding box center [780, 392] width 1559 height 784
copy p "Services (One-of) Fees (£) SDLT Advice Report 800.00 + VAT 160.00 Gross Total 9…"
click at [1168, 88] on div "Close this dialog window" at bounding box center [1175, 90] width 16 height 16
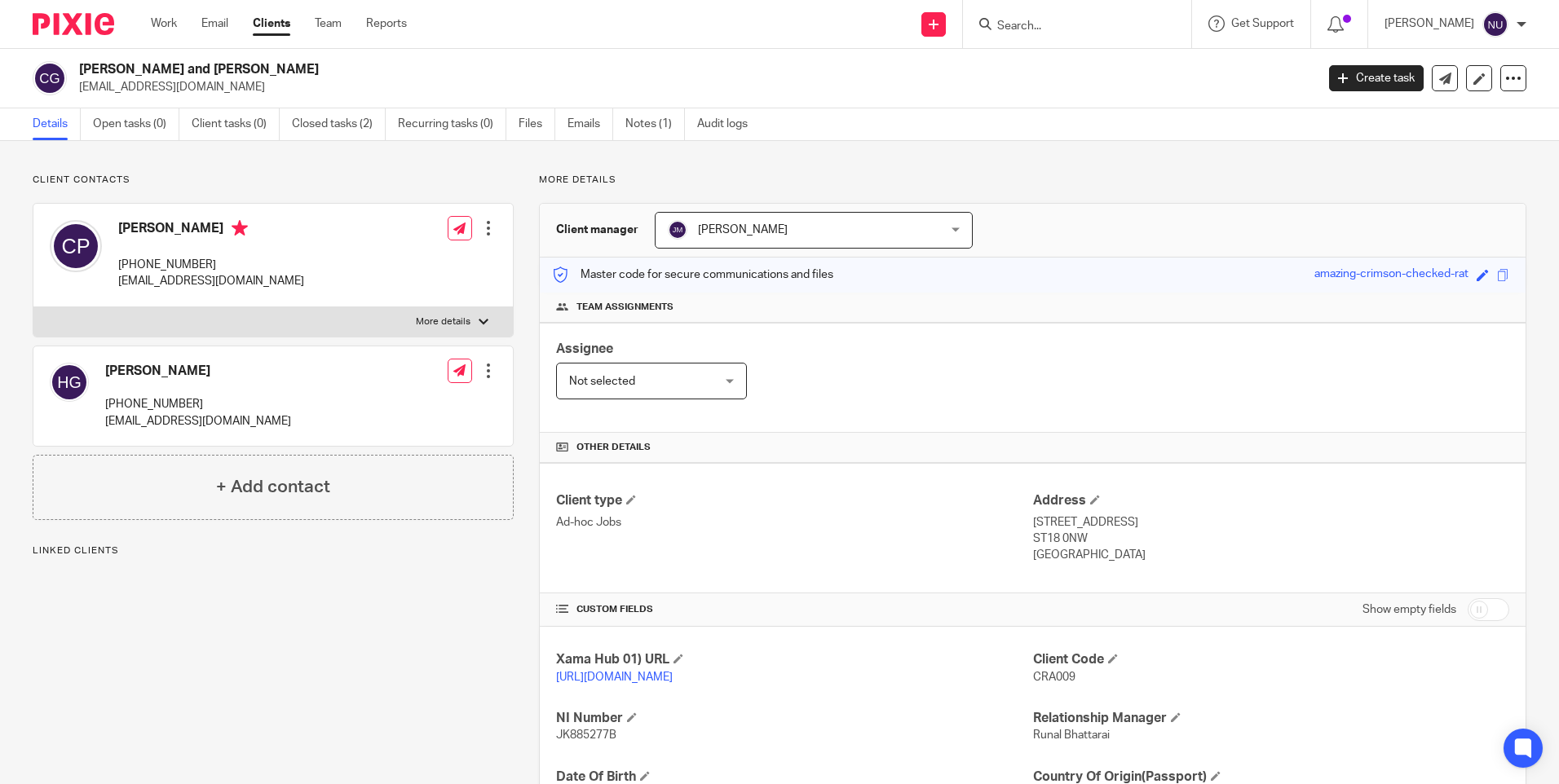
click at [1044, 25] on input "Search" at bounding box center [1069, 27] width 147 height 14
click at [274, 20] on link "Clients" at bounding box center [271, 23] width 37 height 16
click at [261, 20] on link "Clients" at bounding box center [271, 23] width 37 height 16
click at [220, 21] on link "Email" at bounding box center [214, 23] width 27 height 16
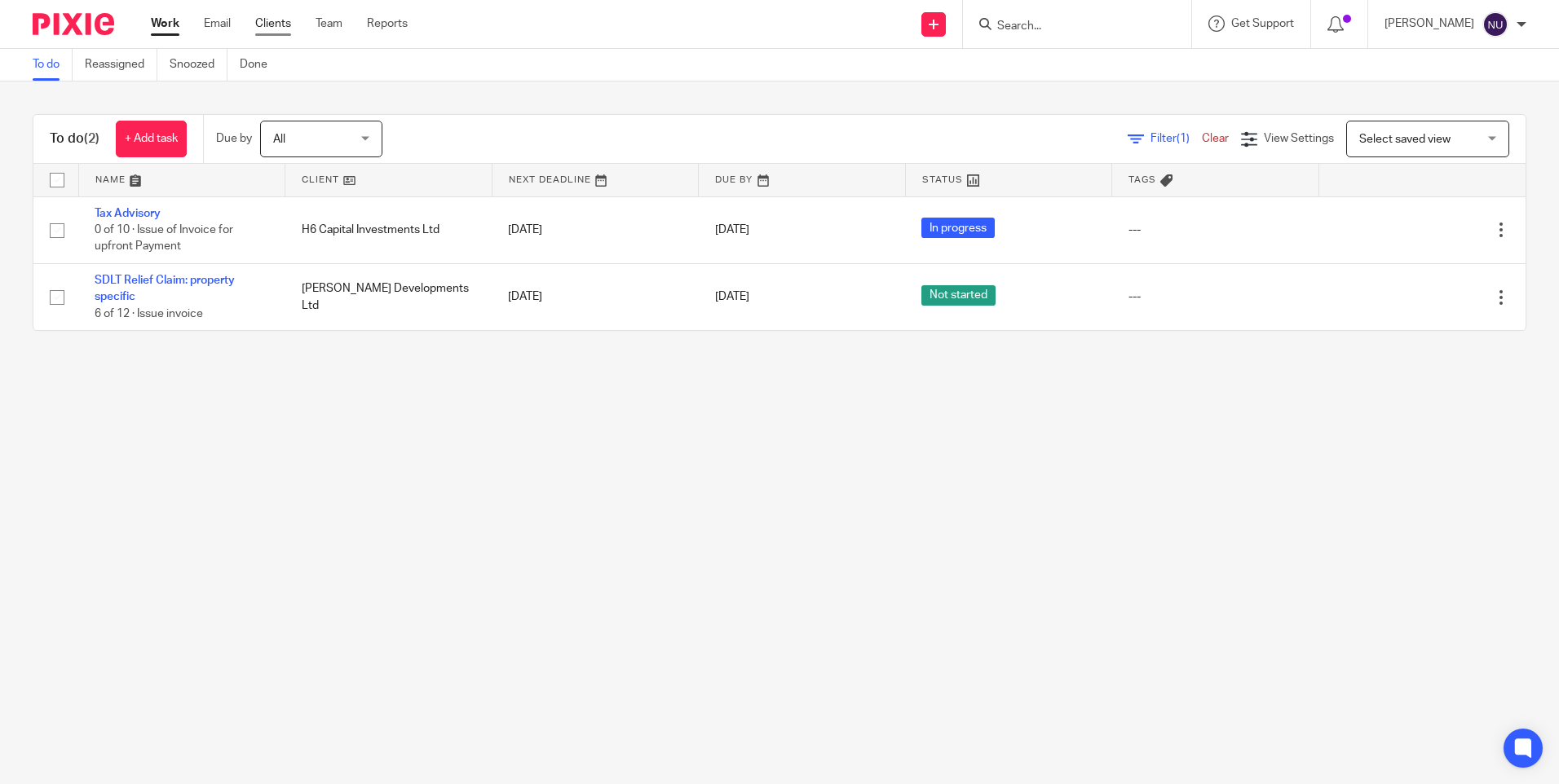
click at [275, 25] on link "Clients" at bounding box center [273, 23] width 36 height 16
click at [276, 25] on link "Clients" at bounding box center [273, 23] width 36 height 16
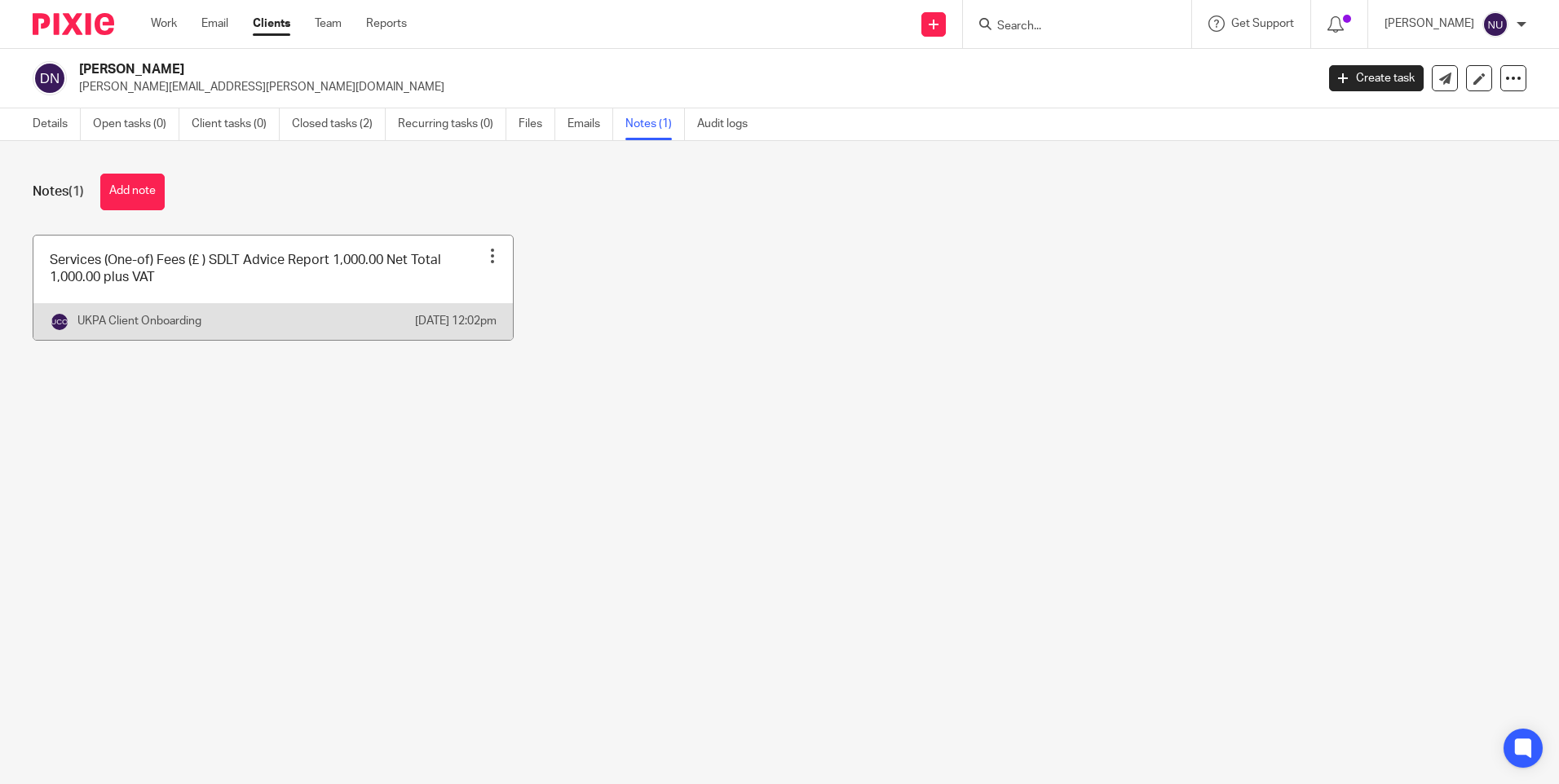
click at [332, 283] on link at bounding box center [273, 288] width 479 height 105
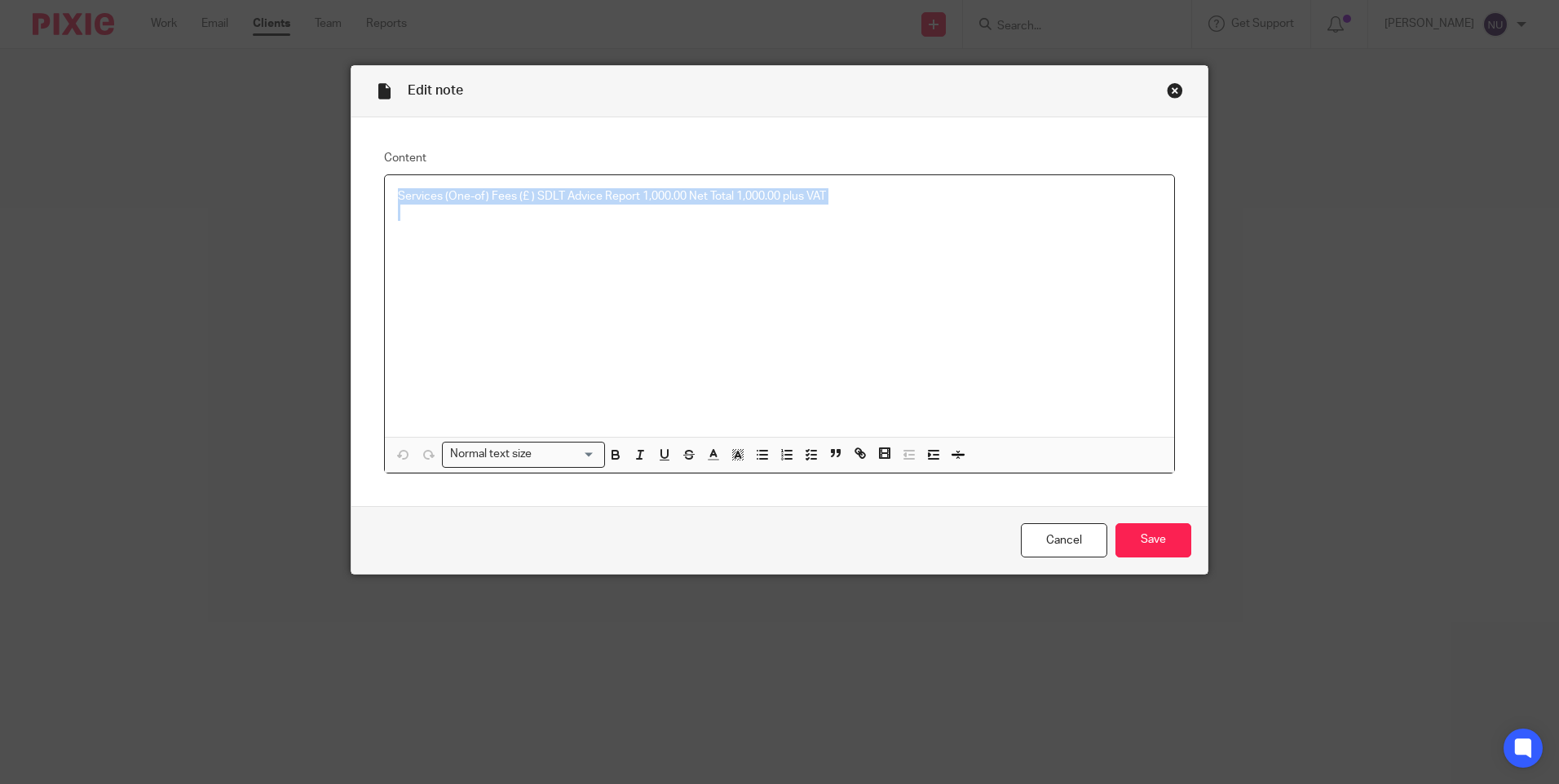
click at [265, 174] on div "Edit note Content Services (One-of) Fees (£ ) SDLT Advice Report 1,000.00 Net T…" at bounding box center [780, 392] width 1559 height 784
copy p "Services (One-of) Fees (£ ) SDLT Advice Report 1,000.00 Net Total 1,000.00 plus…"
click at [1168, 87] on div "Close this dialog window" at bounding box center [1175, 90] width 16 height 16
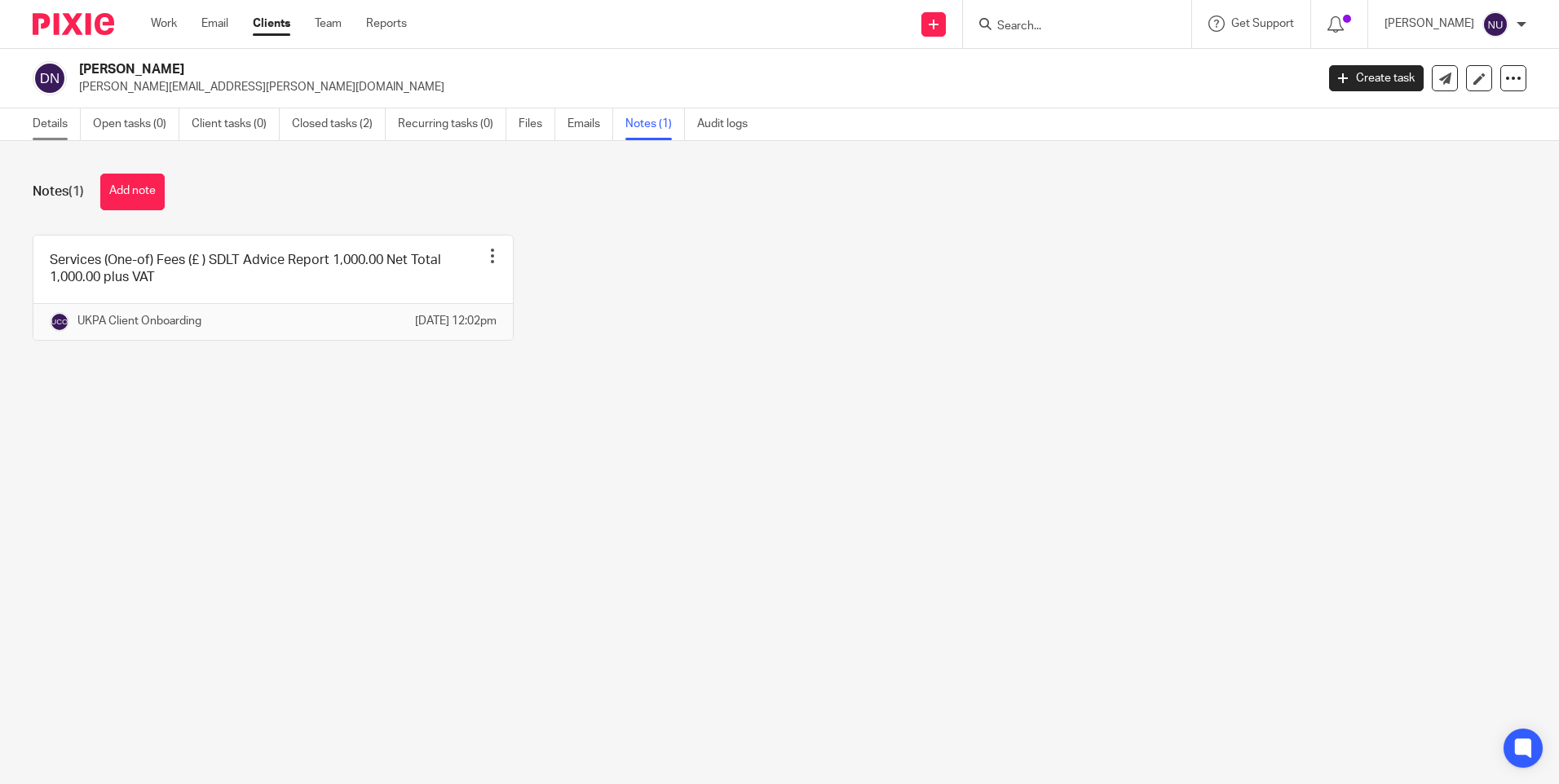
click at [53, 122] on link "Details" at bounding box center [56, 124] width 48 height 31
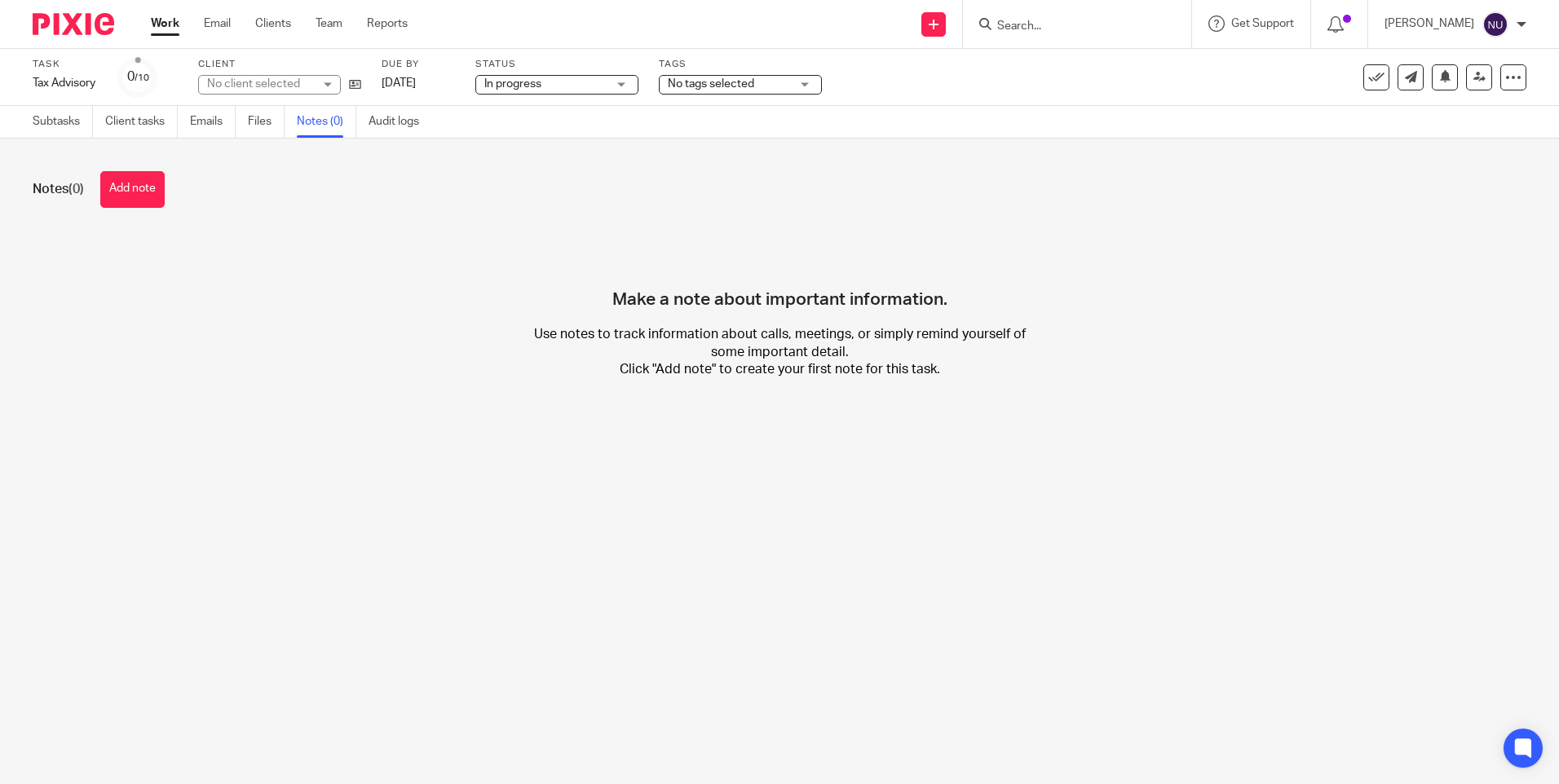
click at [249, 85] on div "No client selected" at bounding box center [259, 84] width 106 height 16
click at [249, 85] on div "No client selected" at bounding box center [253, 84] width 93 height 11
click at [57, 128] on link "Subtasks" at bounding box center [62, 121] width 60 height 31
click at [131, 179] on button "Add note" at bounding box center [132, 190] width 65 height 37
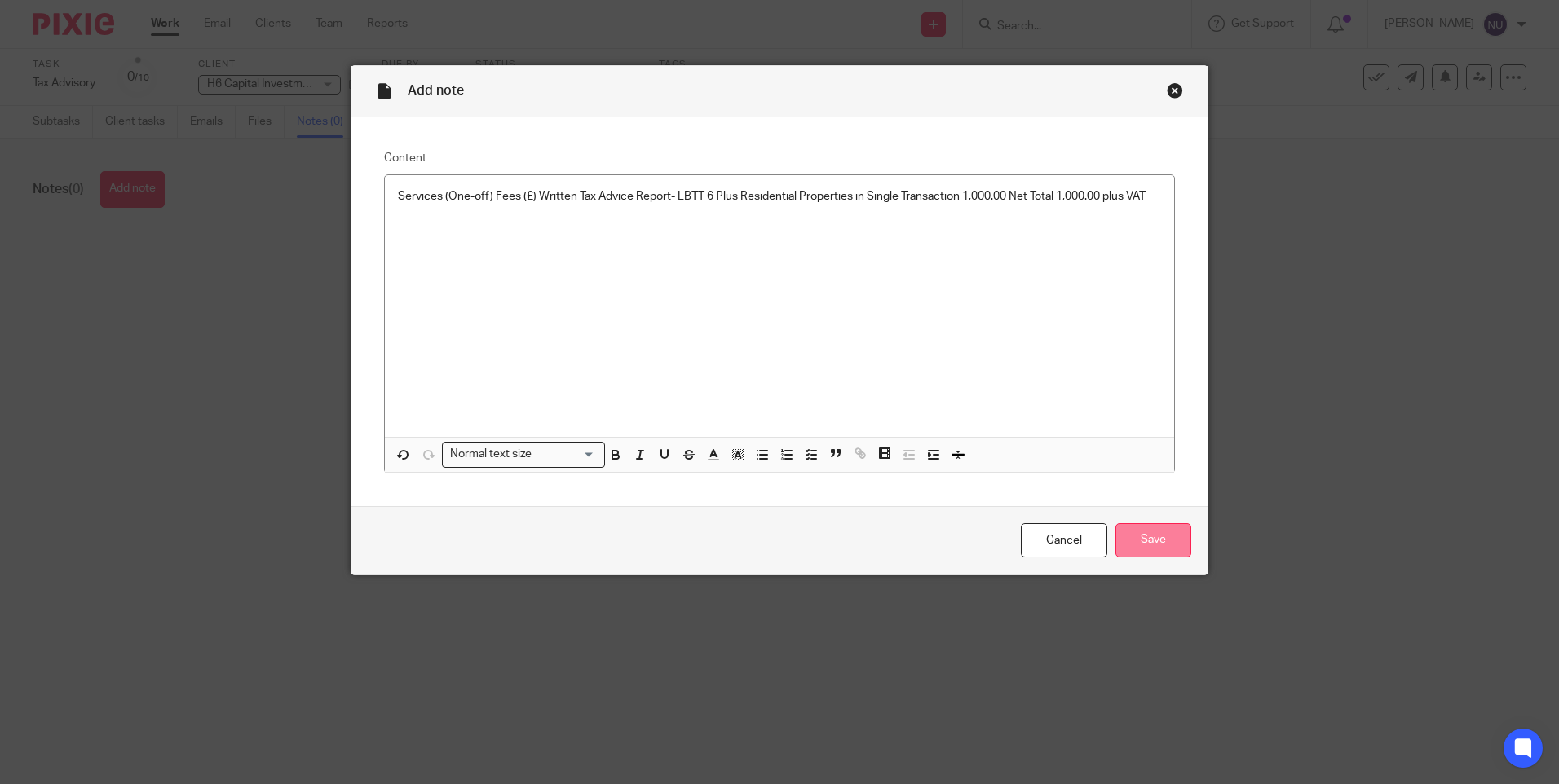
click at [1142, 547] on input "Save" at bounding box center [1154, 540] width 76 height 35
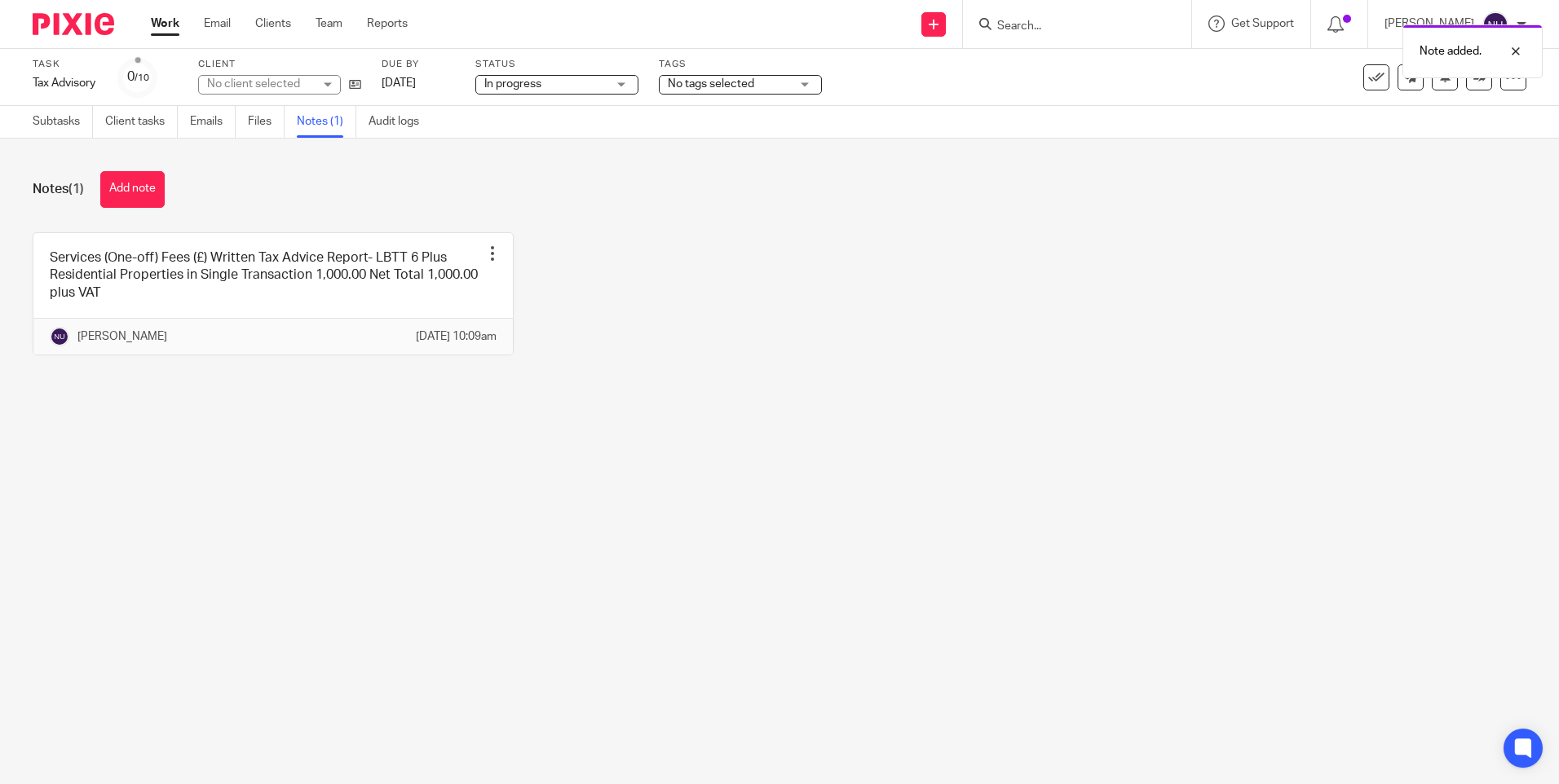
click at [63, 120] on link "Subtasks" at bounding box center [62, 121] width 60 height 31
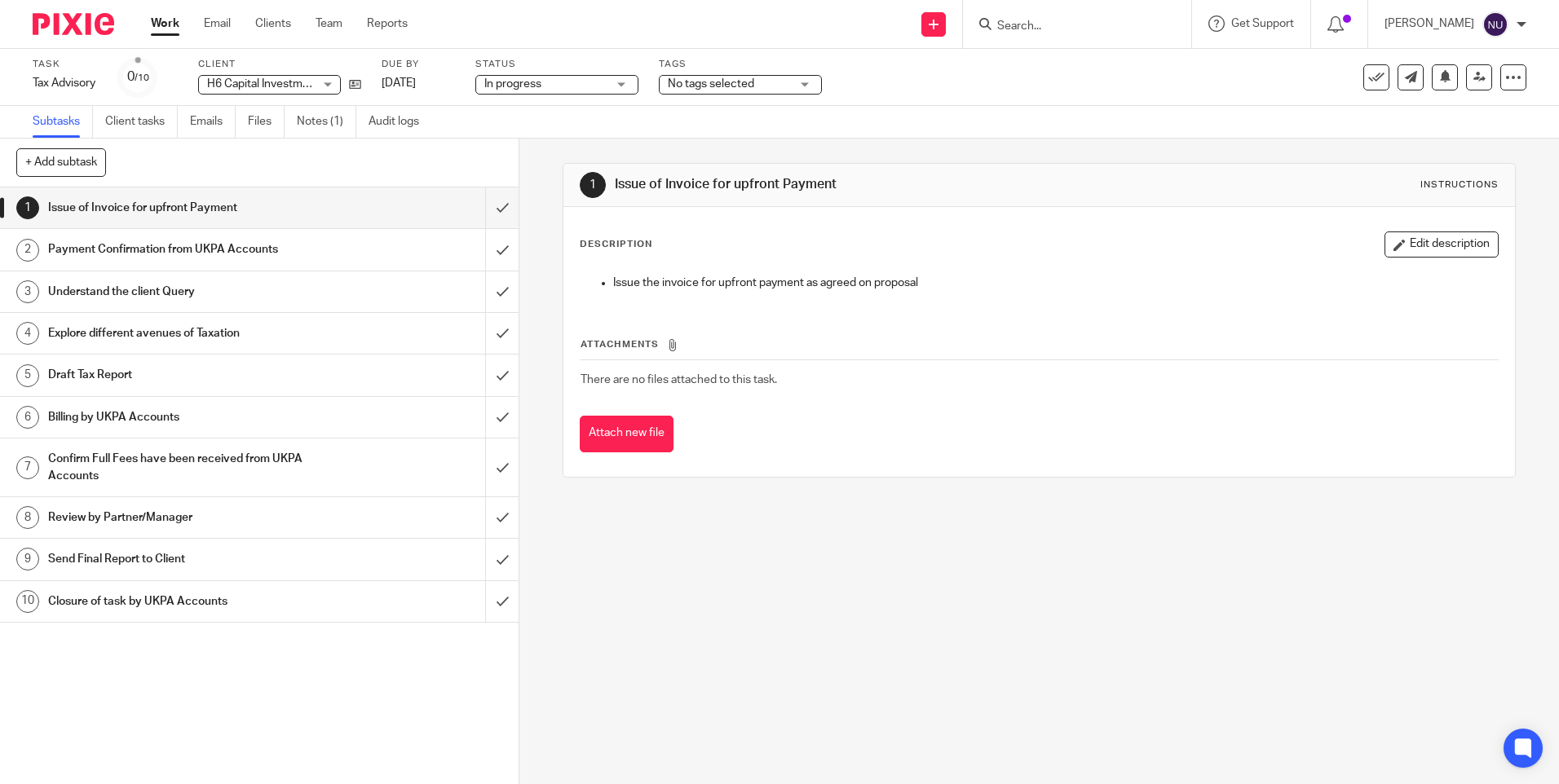
drag, startPoint x: 378, startPoint y: 209, endPoint x: 896, endPoint y: 601, distance: 649.6
click at [924, 637] on div "1 Issue of Invoice for upfront Payment Instructions Description Edit descriptio…" at bounding box center [1039, 462] width 1040 height 646
click at [76, 157] on button "+ Add subtask" at bounding box center [61, 162] width 90 height 28
drag, startPoint x: 943, startPoint y: 580, endPoint x: 960, endPoint y: 573, distance: 18.4
click at [945, 579] on div "1 Issue of Invoice for upfront Payment Instructions Description Edit descriptio…" at bounding box center [1039, 462] width 1040 height 646
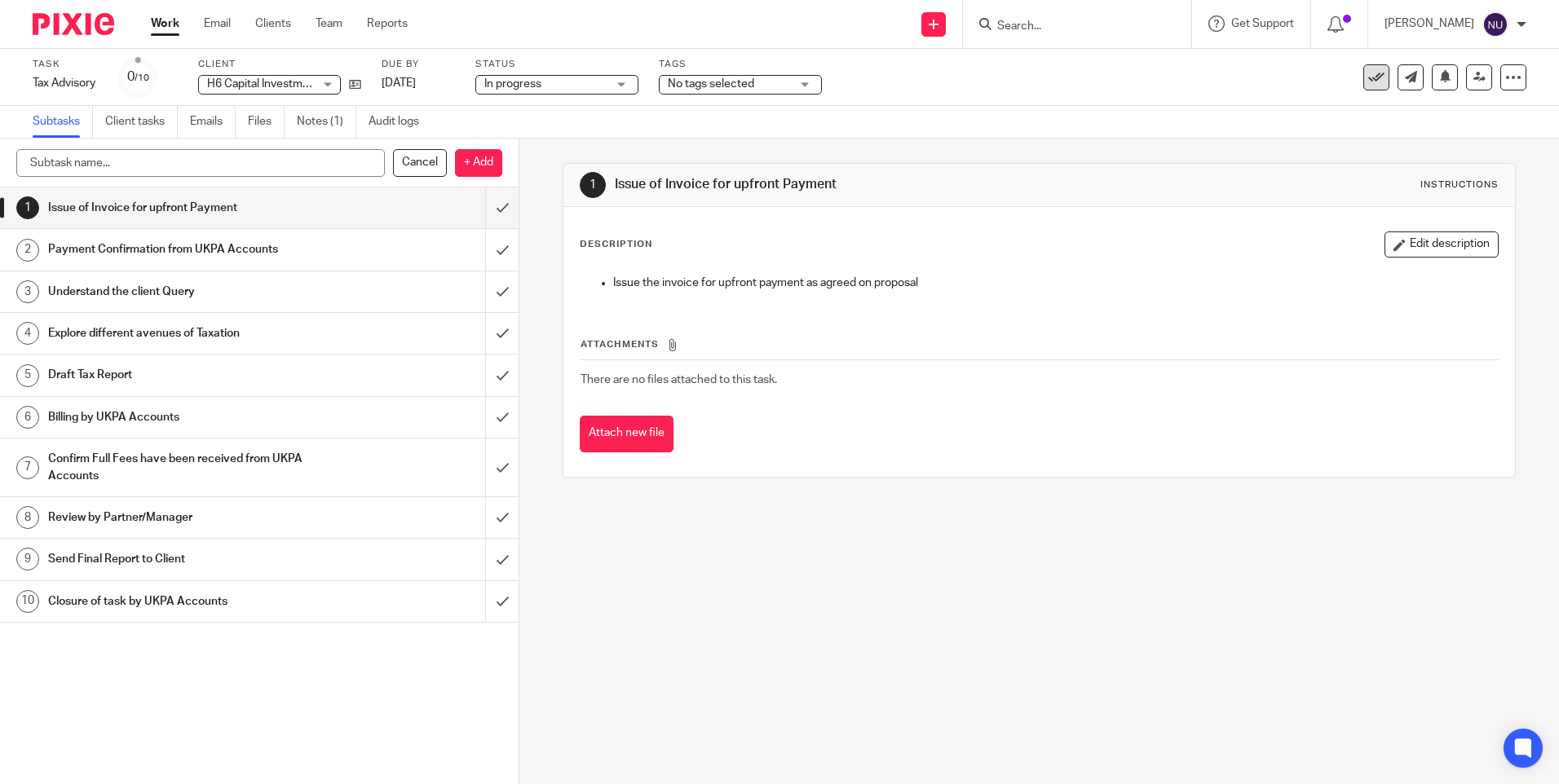
click at [1367, 86] on button at bounding box center [1376, 77] width 26 height 26
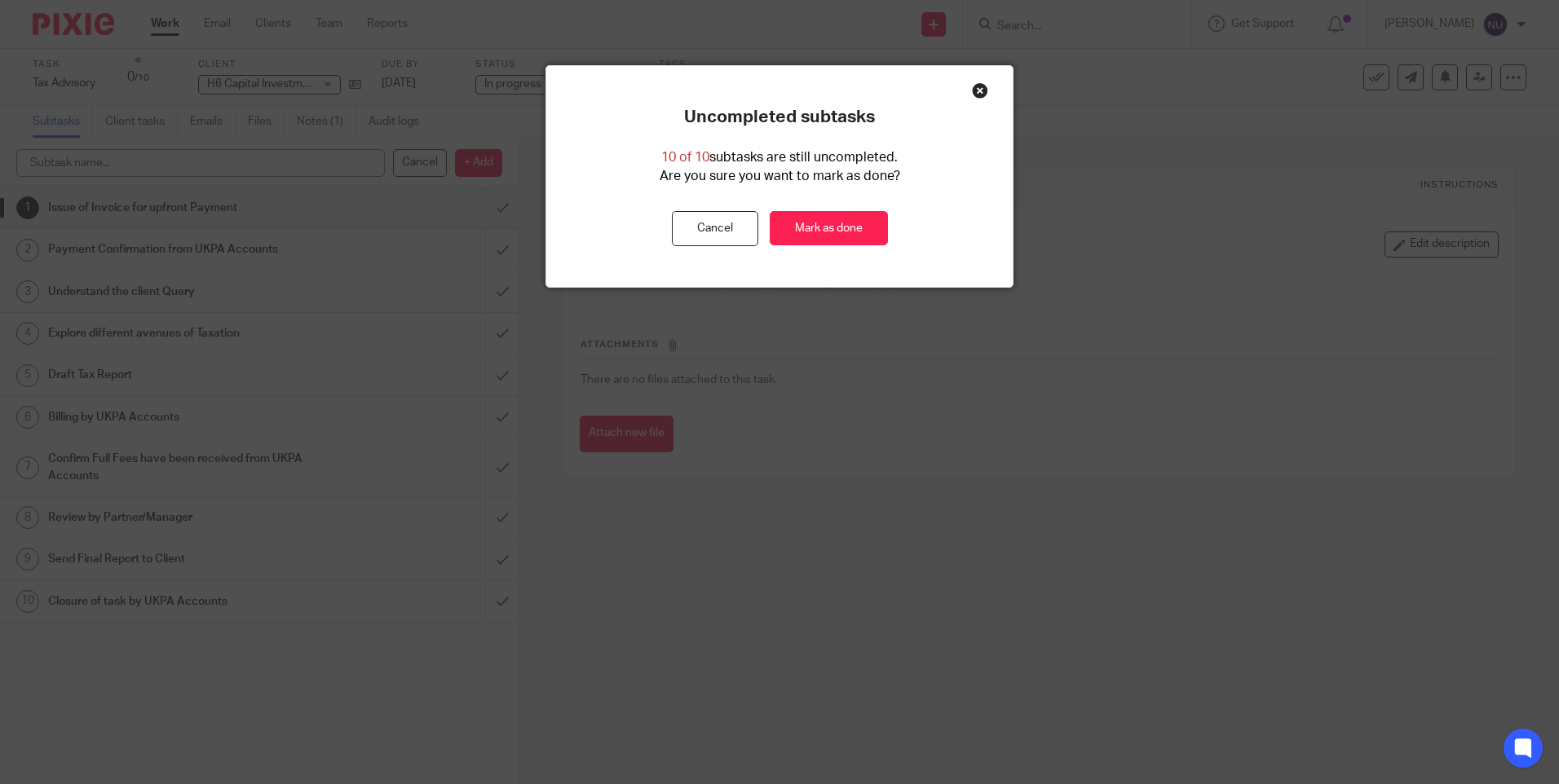
click at [976, 91] on div "Close this dialog window" at bounding box center [980, 90] width 16 height 16
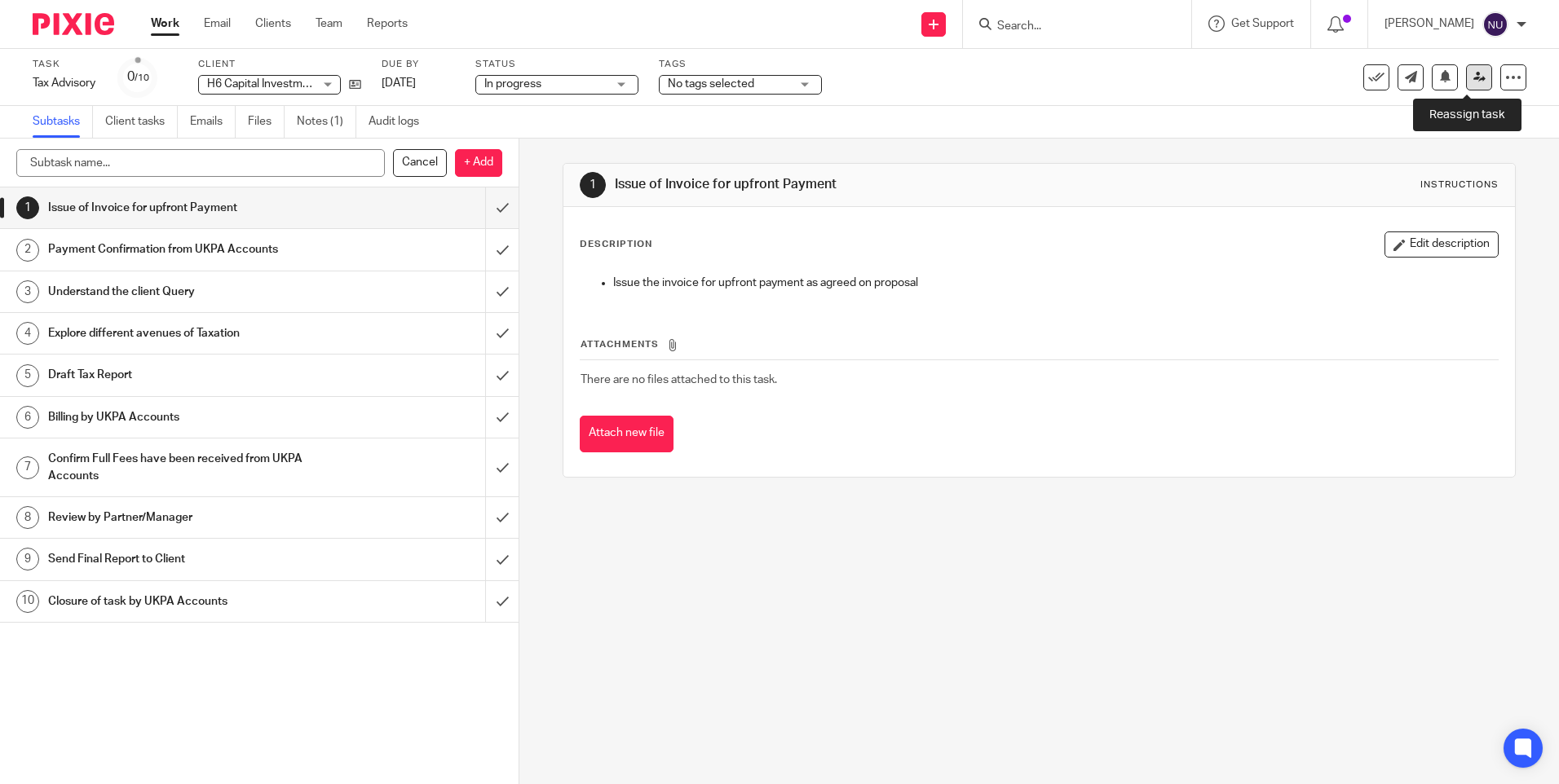
click at [1474, 77] on icon at bounding box center [1480, 76] width 12 height 12
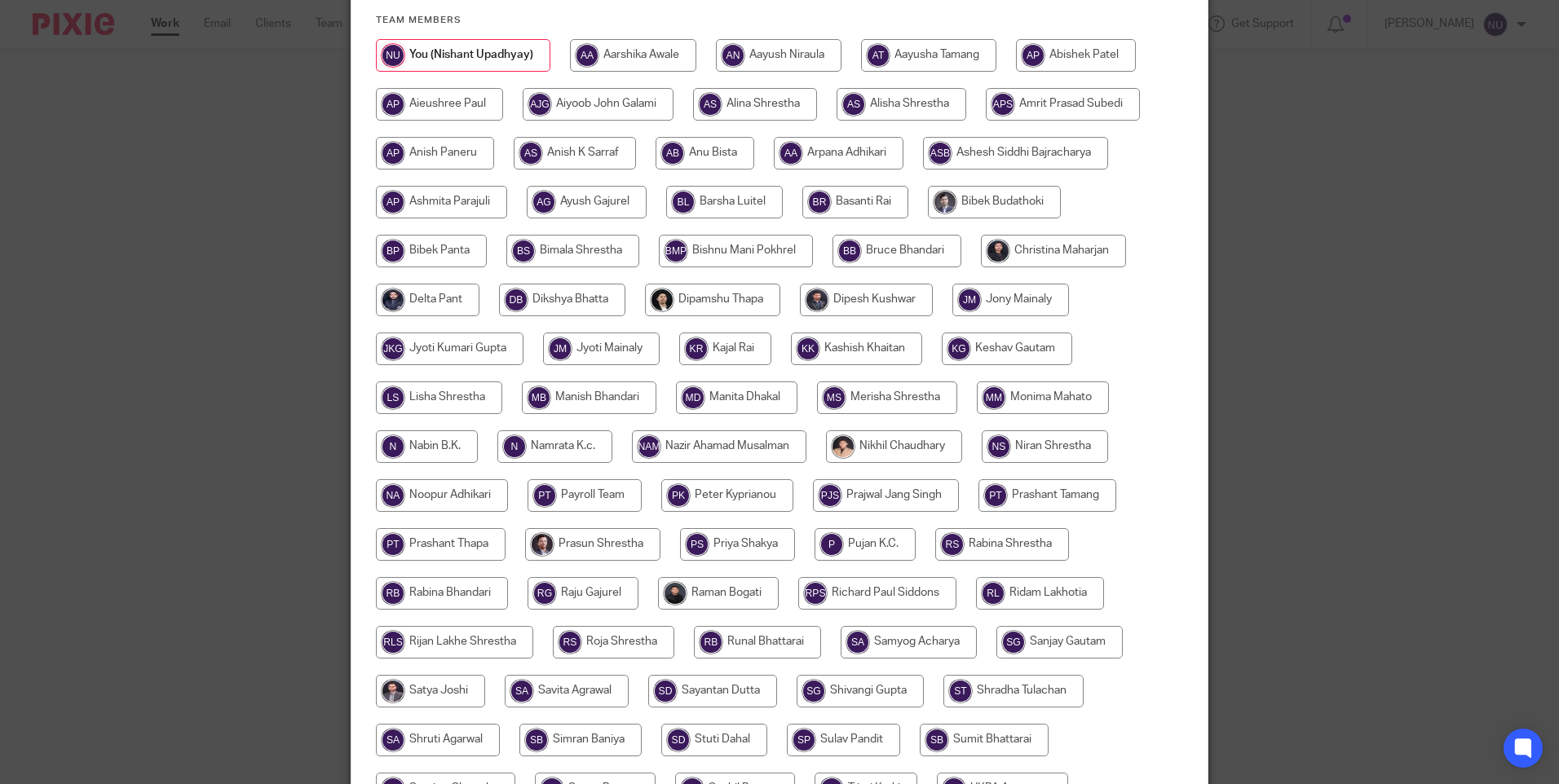
scroll to position [408, 0]
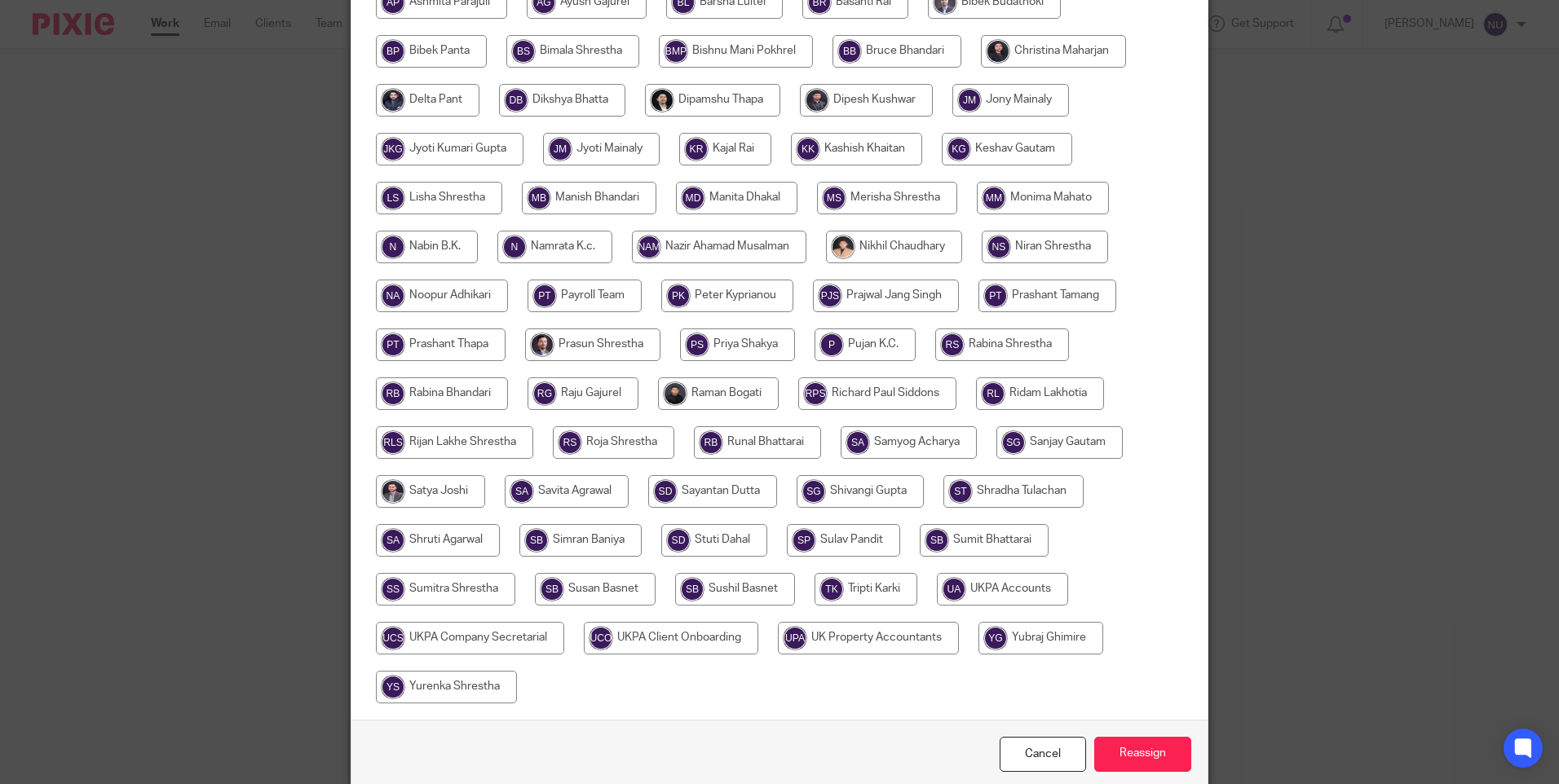
click at [1012, 587] on input "radio" at bounding box center [1002, 590] width 132 height 32
radio input "true"
click at [1122, 752] on input "Reassign" at bounding box center [1144, 754] width 97 height 35
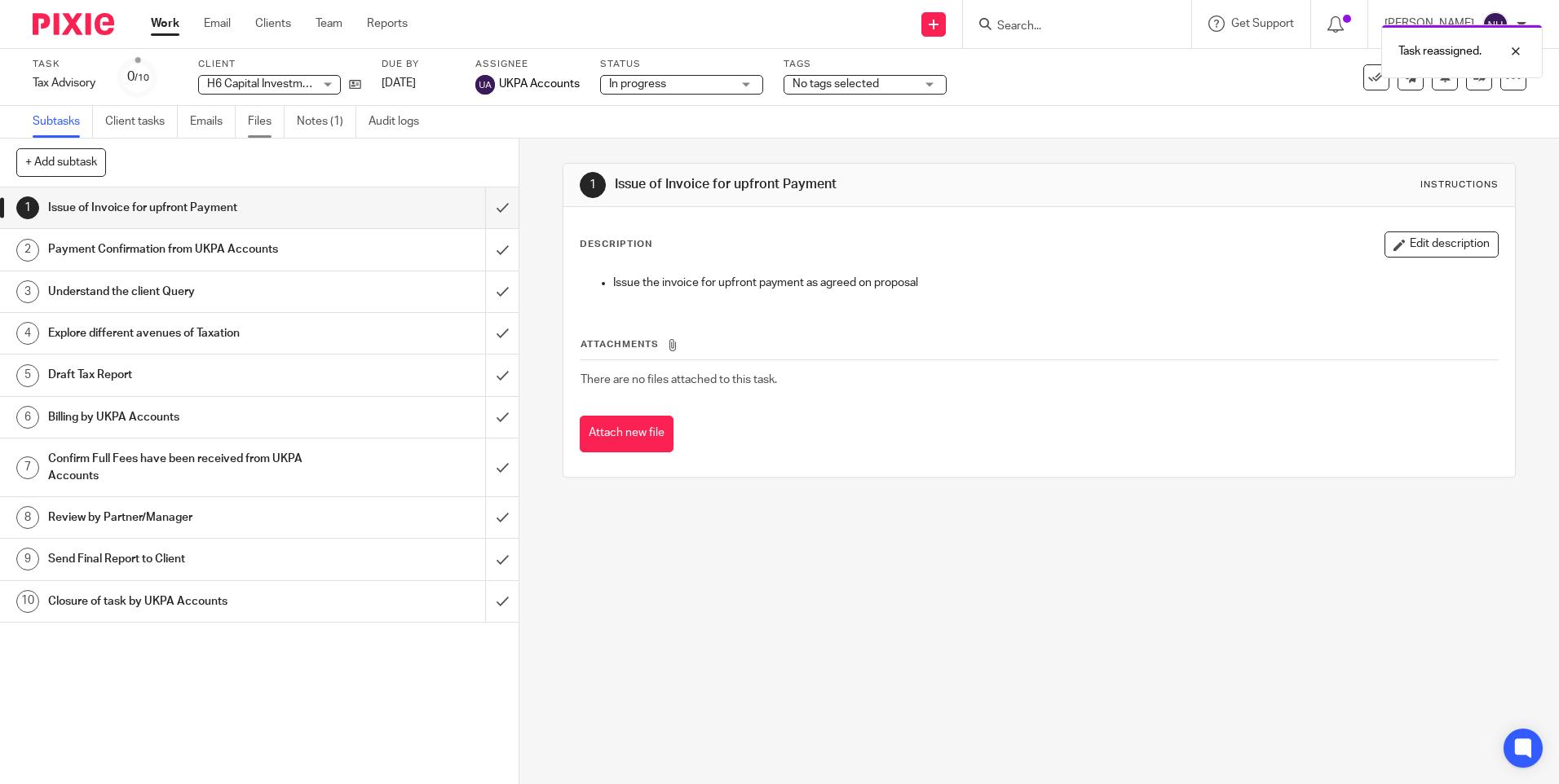
click at [270, 122] on link "Files" at bounding box center [266, 121] width 37 height 31
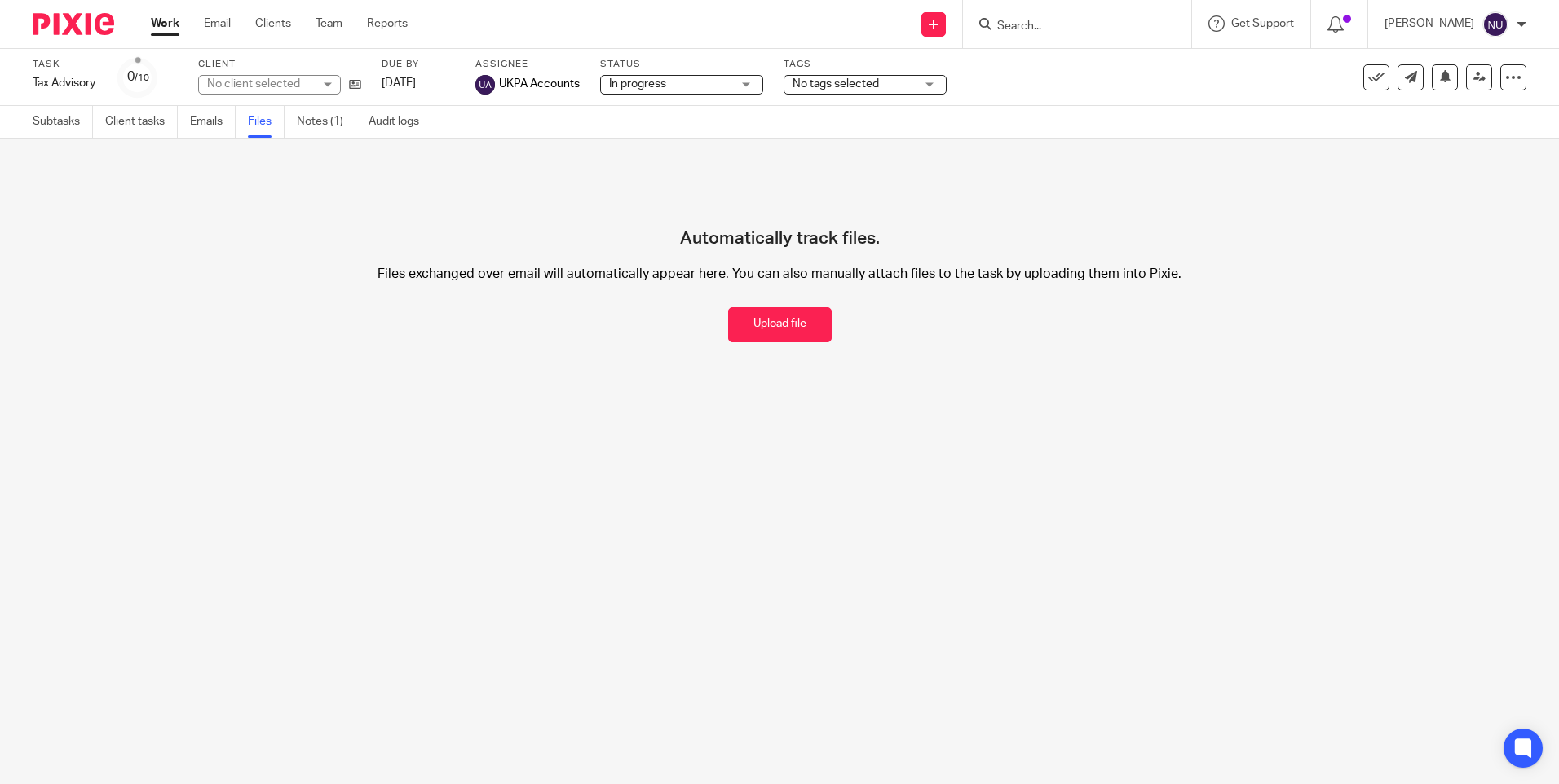
click at [322, 117] on link "Notes (1)" at bounding box center [327, 121] width 59 height 31
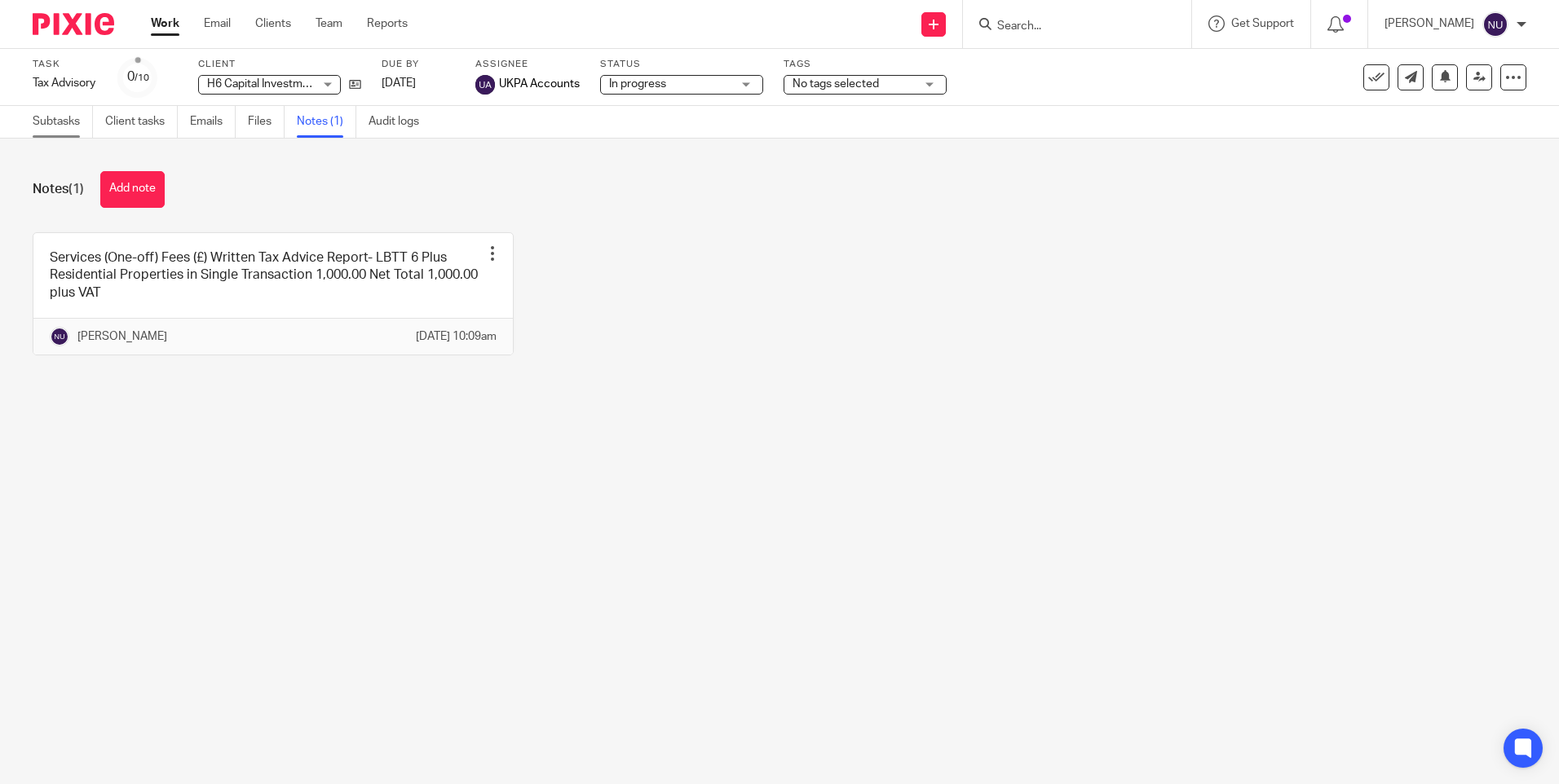
click at [71, 124] on link "Subtasks" at bounding box center [62, 121] width 60 height 31
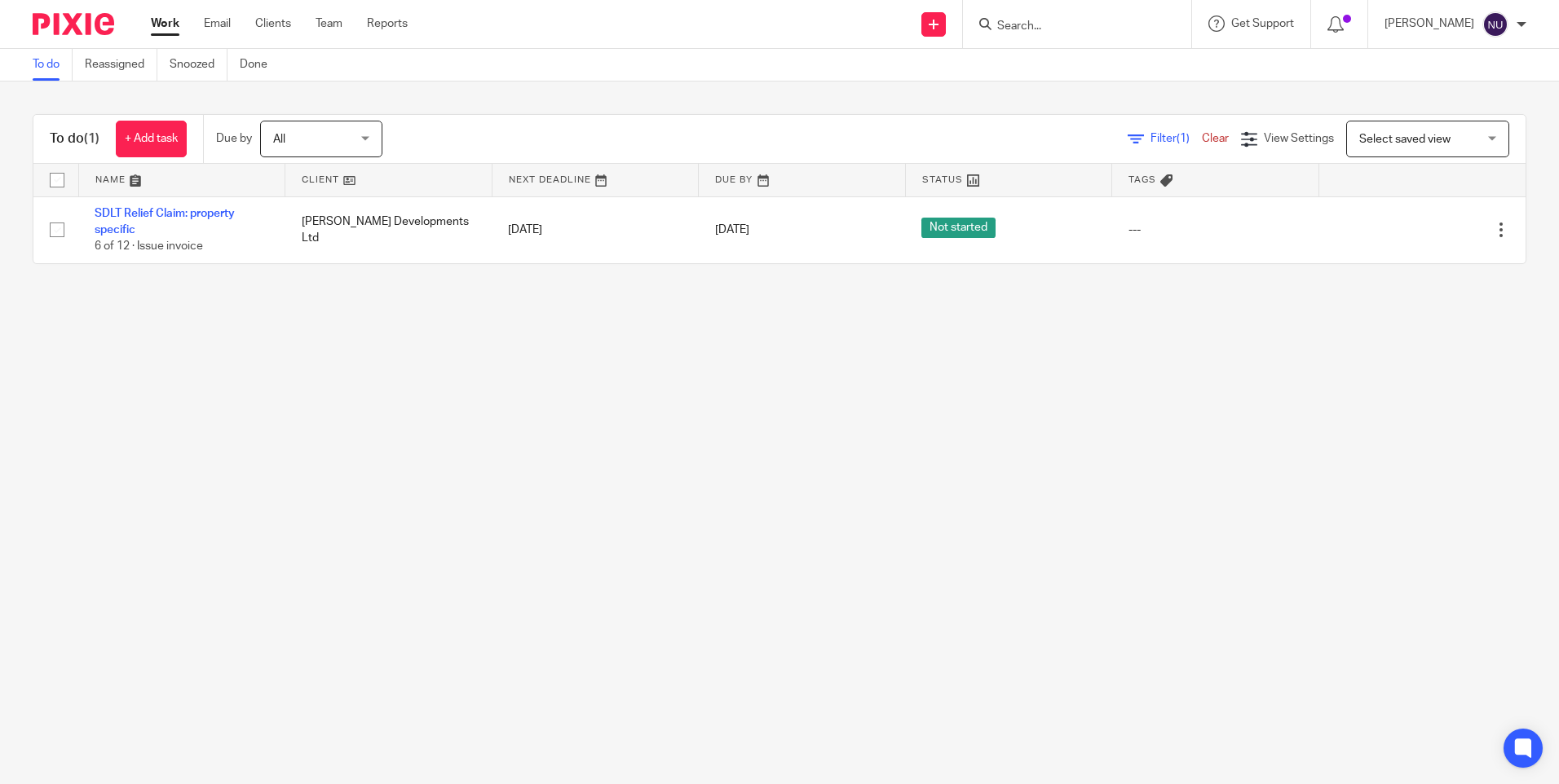
click at [342, 145] on span "All" at bounding box center [316, 139] width 87 height 34
click at [305, 370] on li "All" at bounding box center [323, 372] width 121 height 33
click at [348, 129] on span "All" at bounding box center [316, 139] width 87 height 34
drag, startPoint x: 710, startPoint y: 387, endPoint x: 693, endPoint y: 353, distance: 38.0
click at [704, 372] on main "To do Reassigned Snoozed Done To do (1) + Add task Due by All All [DATE] [DATE]…" at bounding box center [780, 392] width 1559 height 784
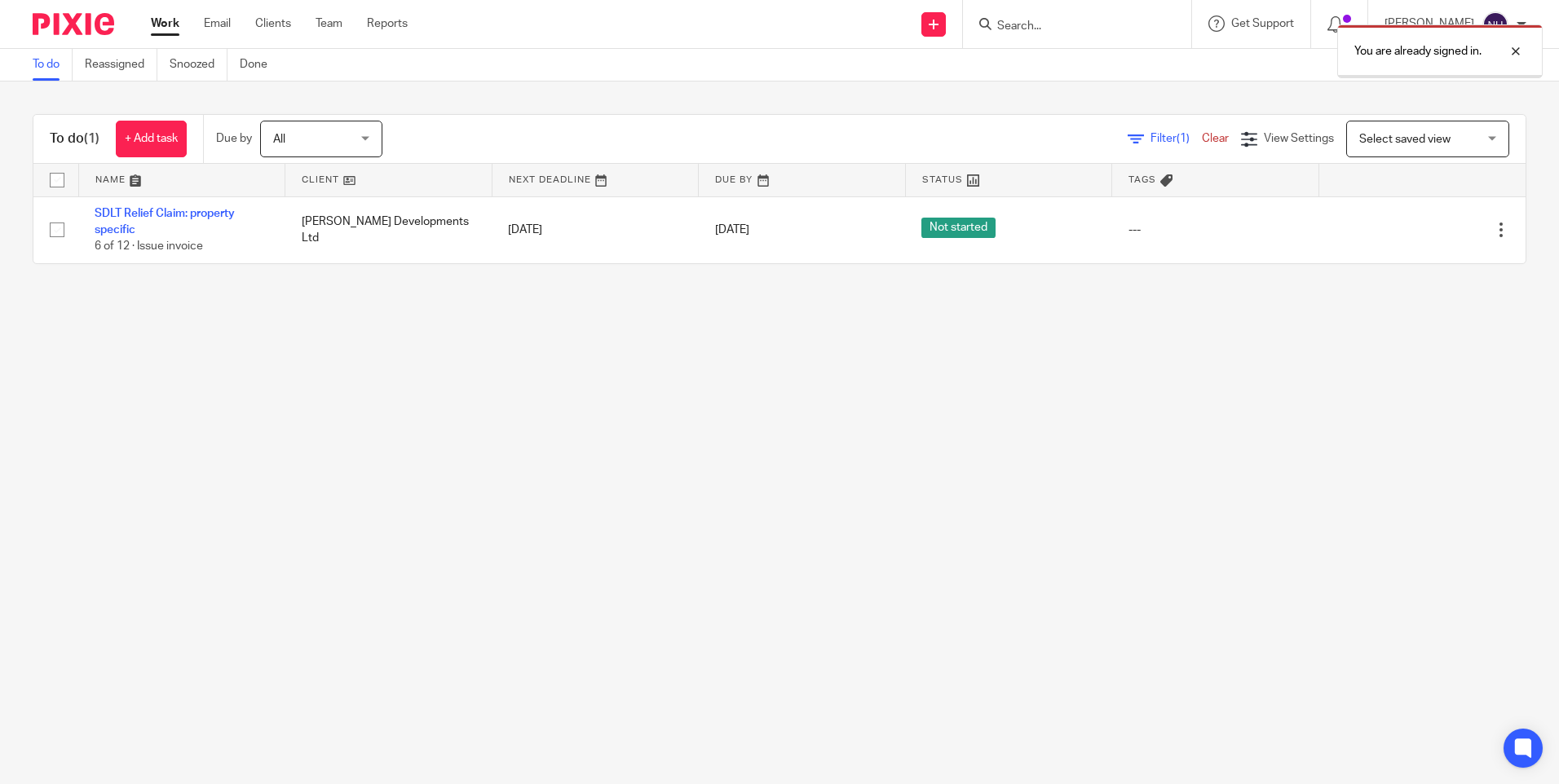
click at [1520, 50] on div at bounding box center [1504, 51] width 44 height 20
